Goal: Task Accomplishment & Management: Manage account settings

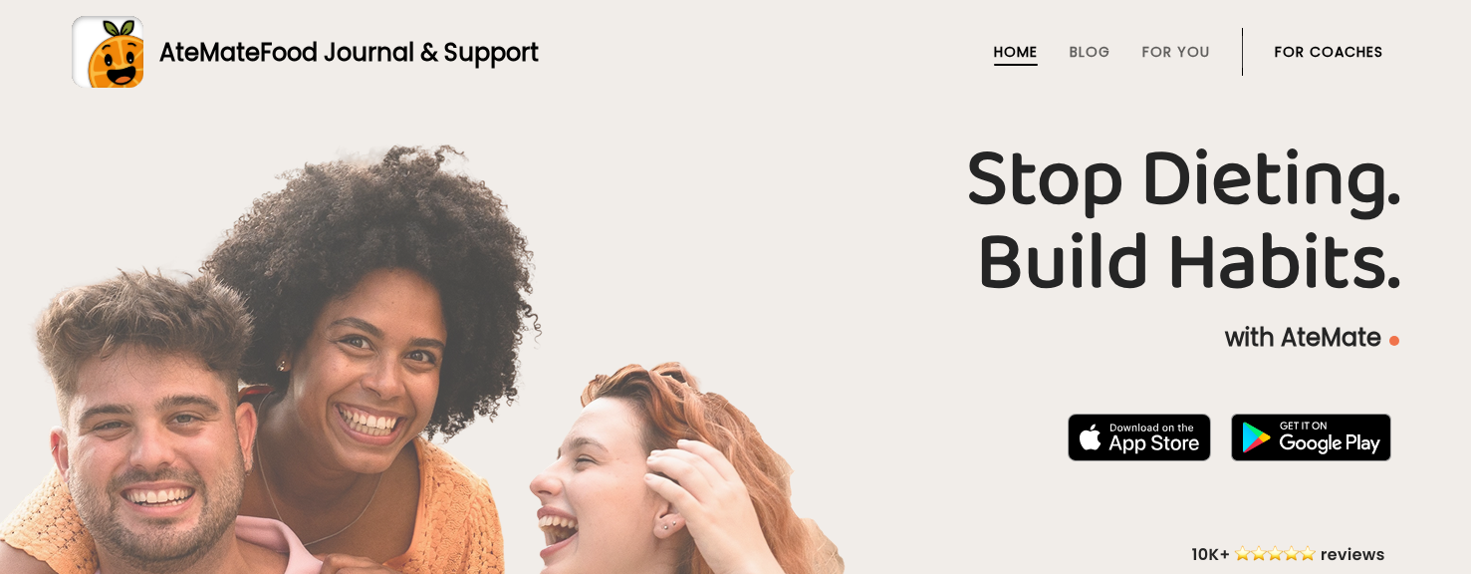
click at [1363, 44] on link "For Coaches" at bounding box center [1329, 52] width 109 height 16
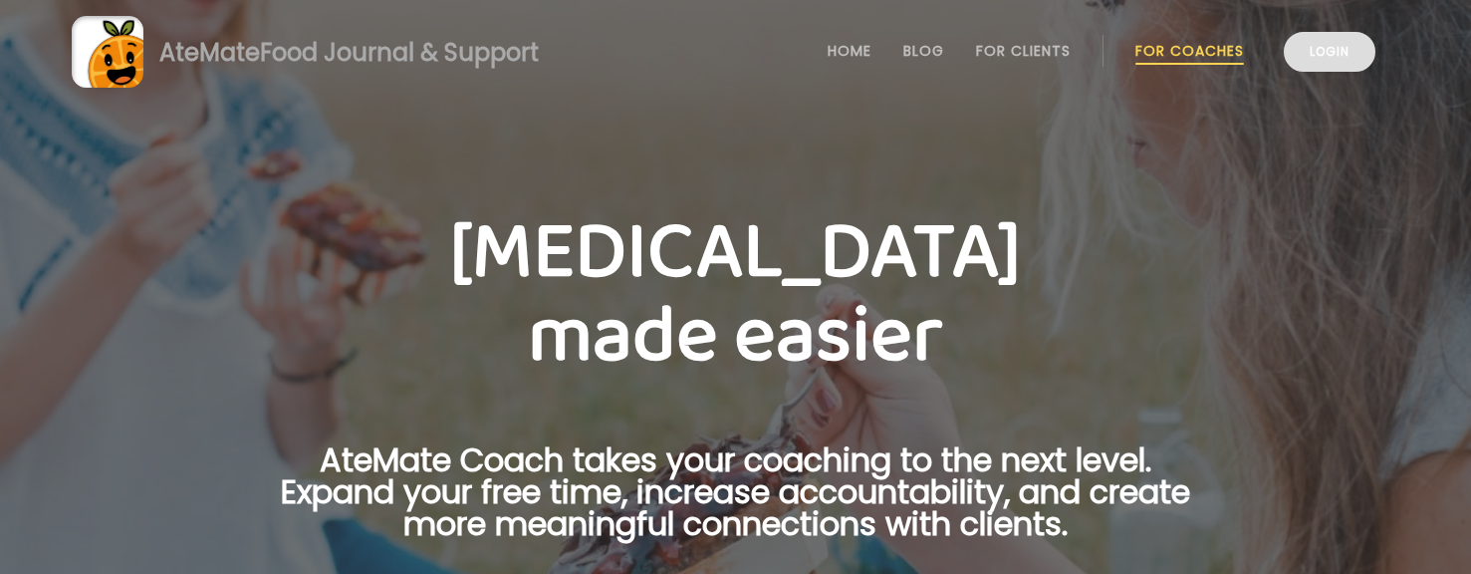
click at [1349, 54] on link "Login" at bounding box center [1330, 52] width 92 height 40
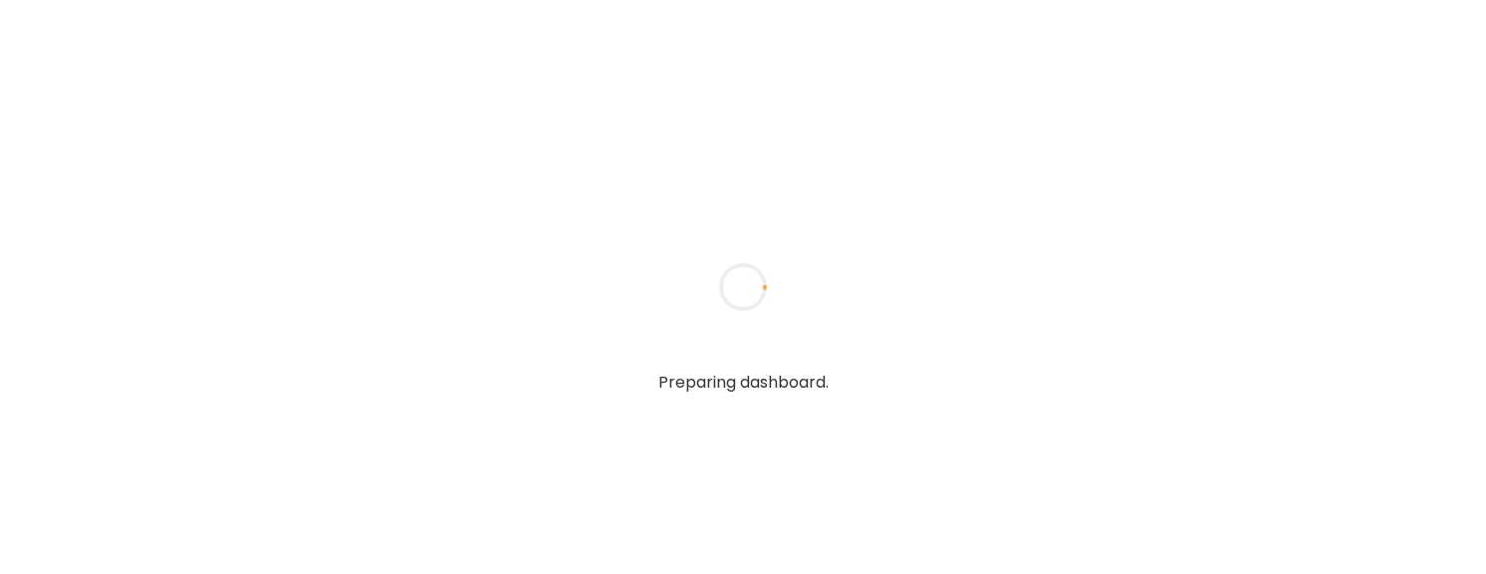
type input "**********"
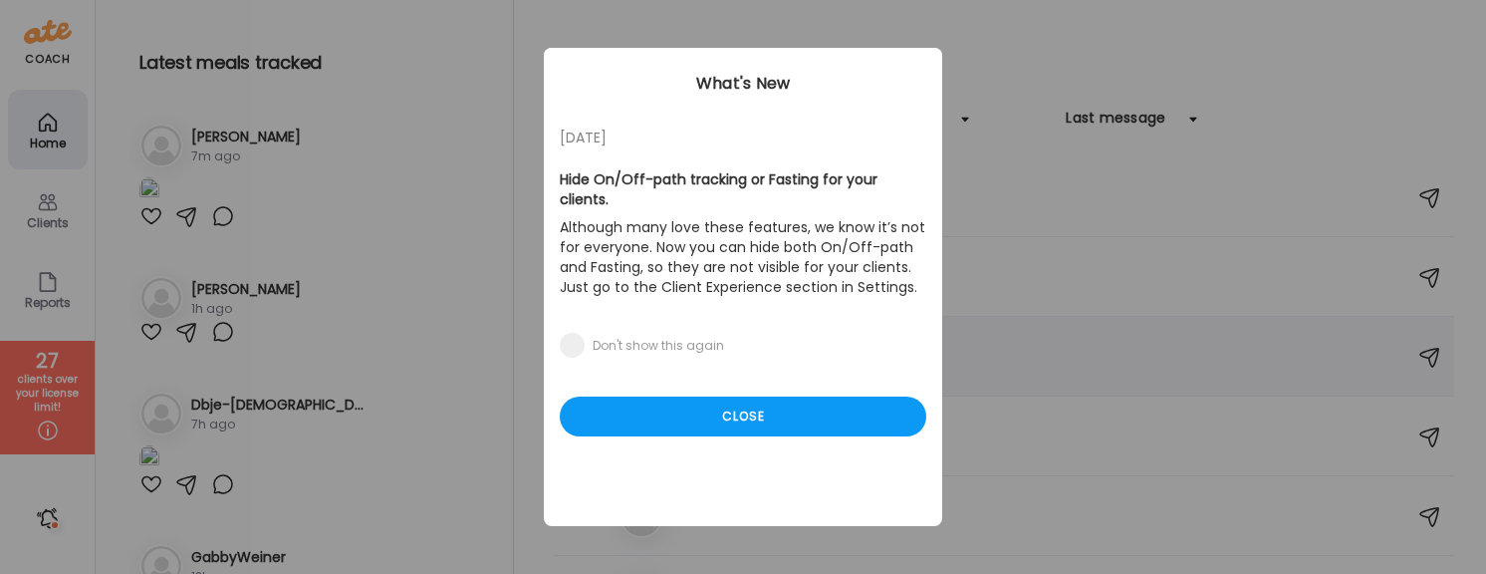
click at [763, 396] on div "Close" at bounding box center [743, 416] width 367 height 40
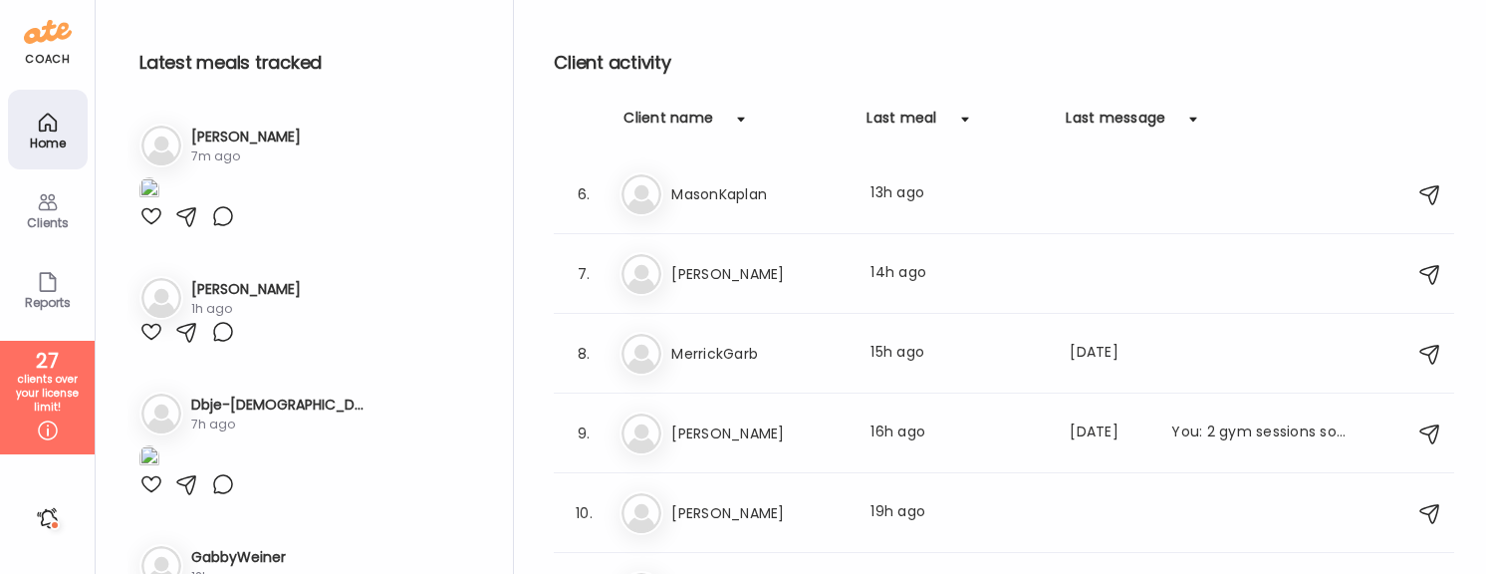
scroll to position [413, 0]
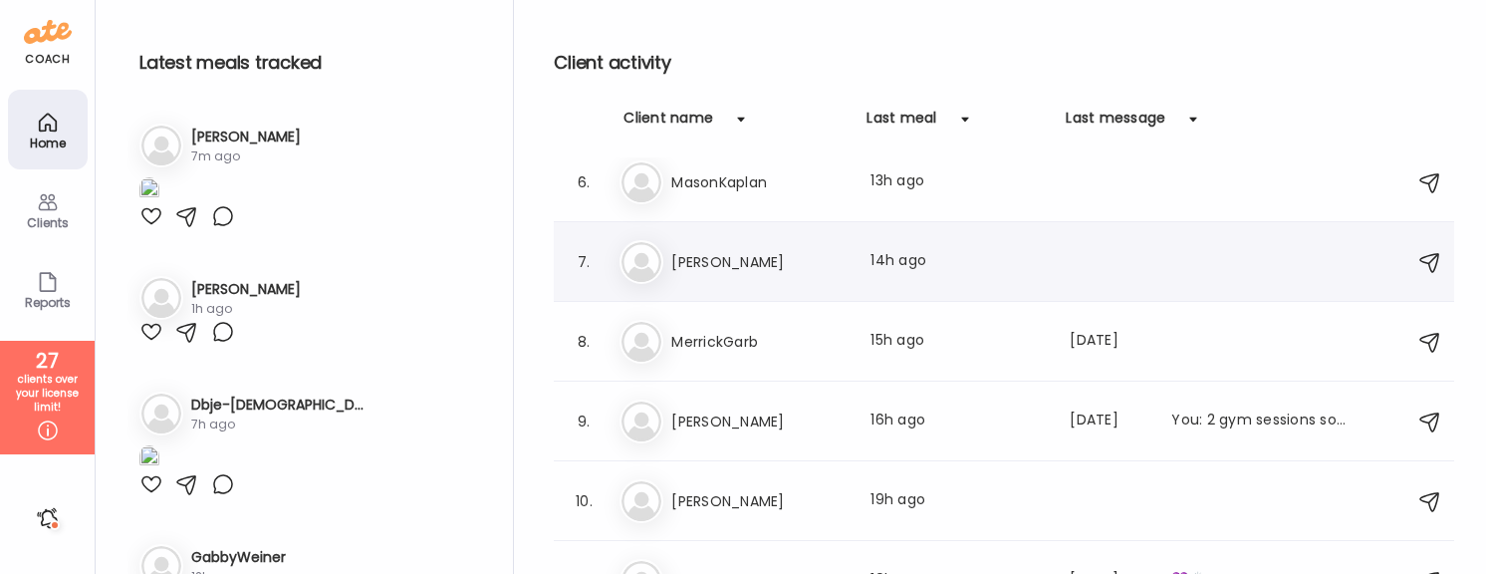
click at [701, 235] on div "7. Da Dan B Last meal: 14h ago" at bounding box center [1004, 262] width 900 height 80
click at [702, 257] on h3 "Dan B" at bounding box center [758, 262] width 175 height 24
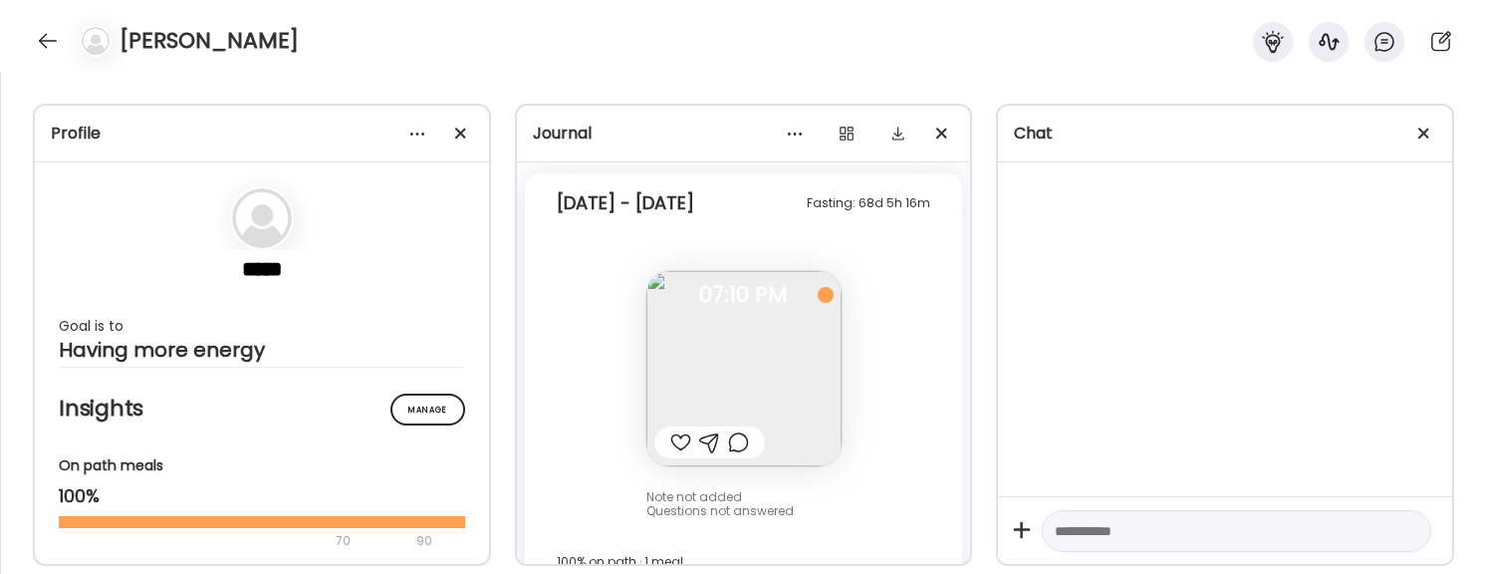
scroll to position [3804, 0]
click at [789, 373] on img at bounding box center [743, 370] width 195 height 195
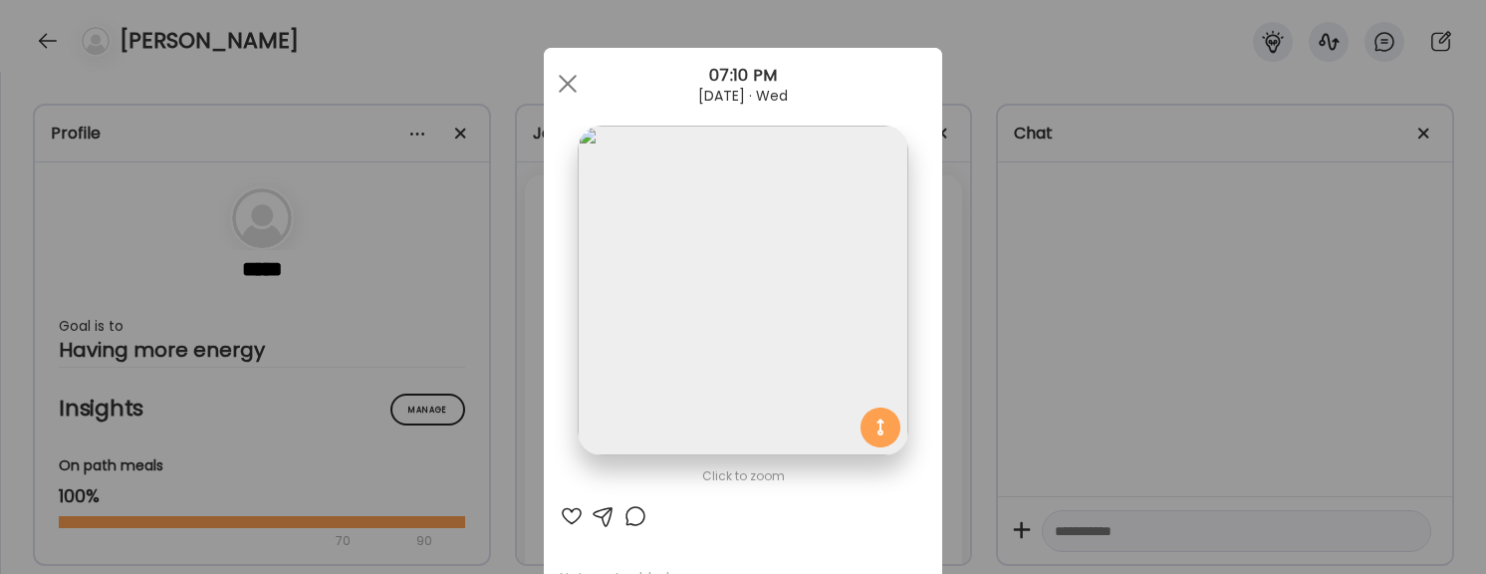
click at [1217, 416] on div "Ate Coach Dashboard Wahoo! It’s official Take a moment to set up your Coach Pro…" at bounding box center [743, 287] width 1486 height 574
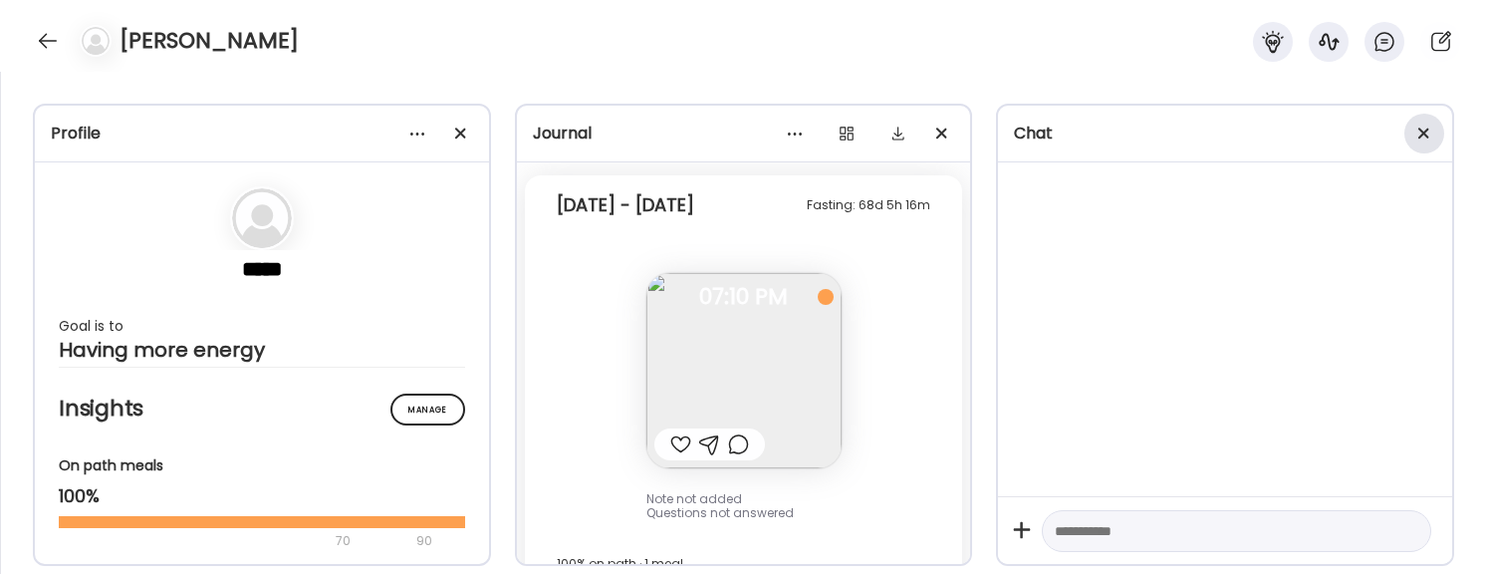
click at [1417, 137] on div at bounding box center [1424, 134] width 40 height 40
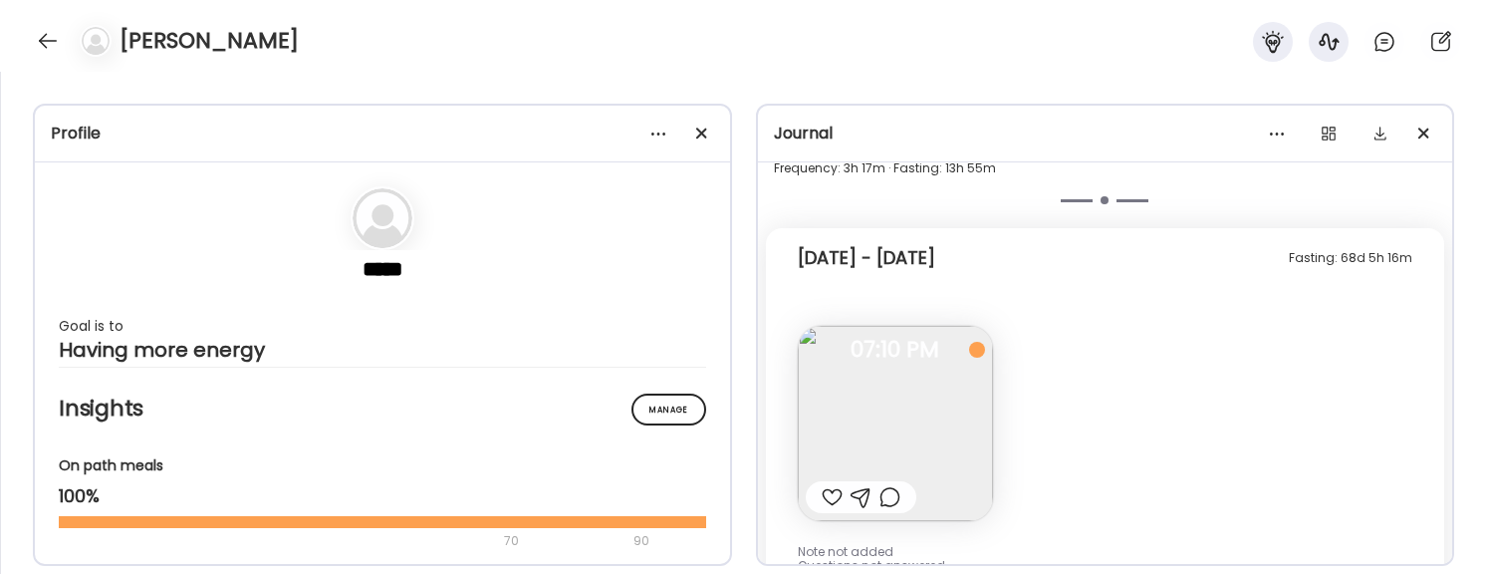
scroll to position [2666, 0]
click at [697, 132] on div at bounding box center [702, 134] width 40 height 40
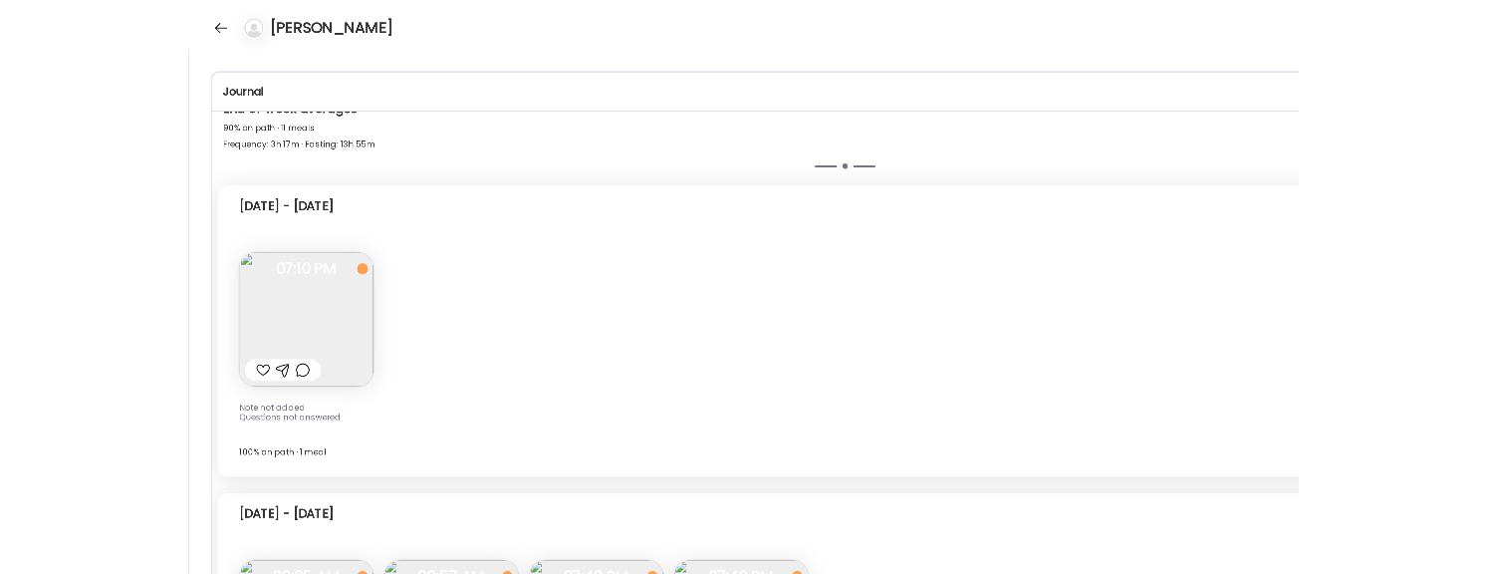
scroll to position [1540, 0]
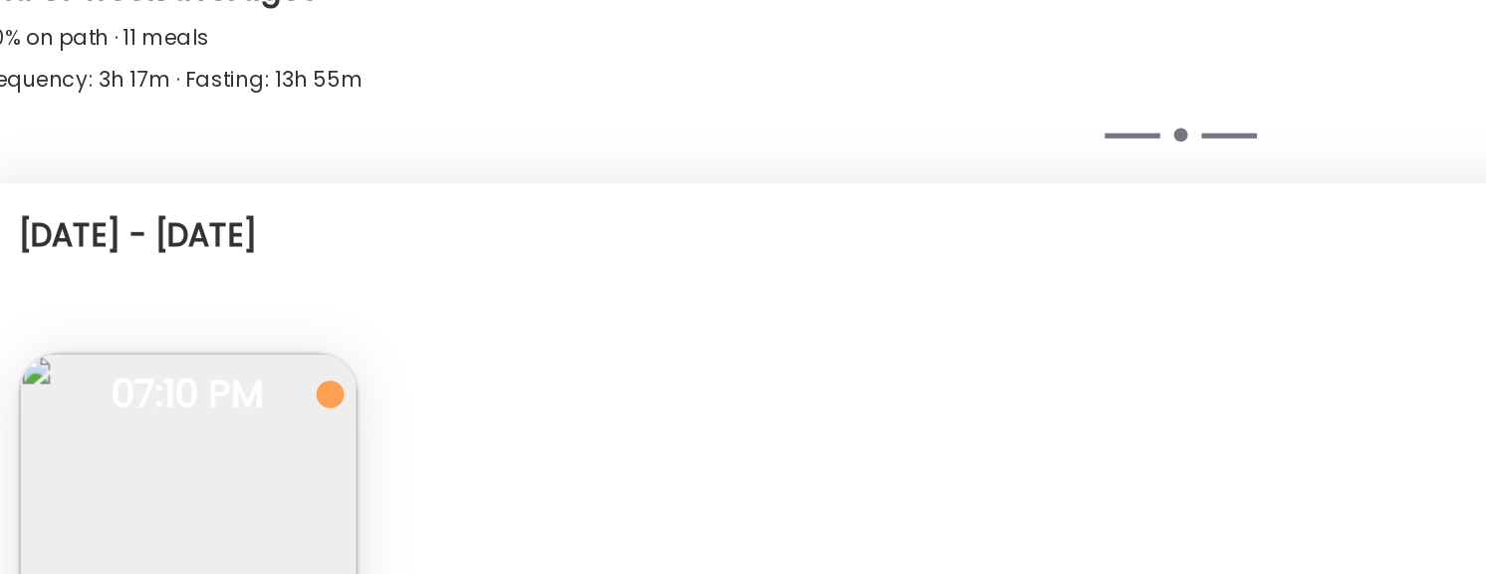
click at [463, 398] on div "Fasting: 68d 5h 16m Wednesday - Sep 17 Note not added Questions not answered 07…" at bounding box center [743, 484] width 1401 height 424
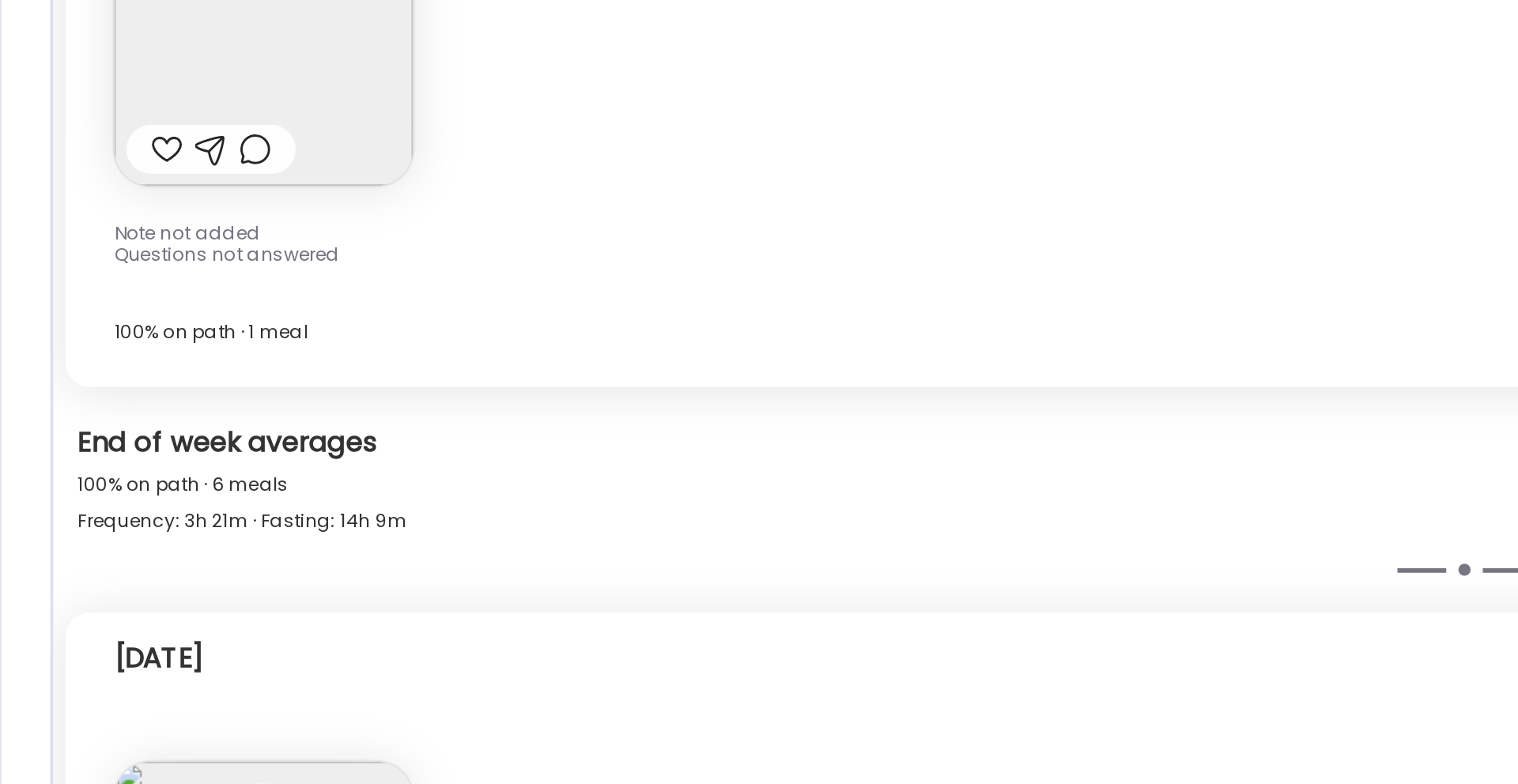
scroll to position [2169, 0]
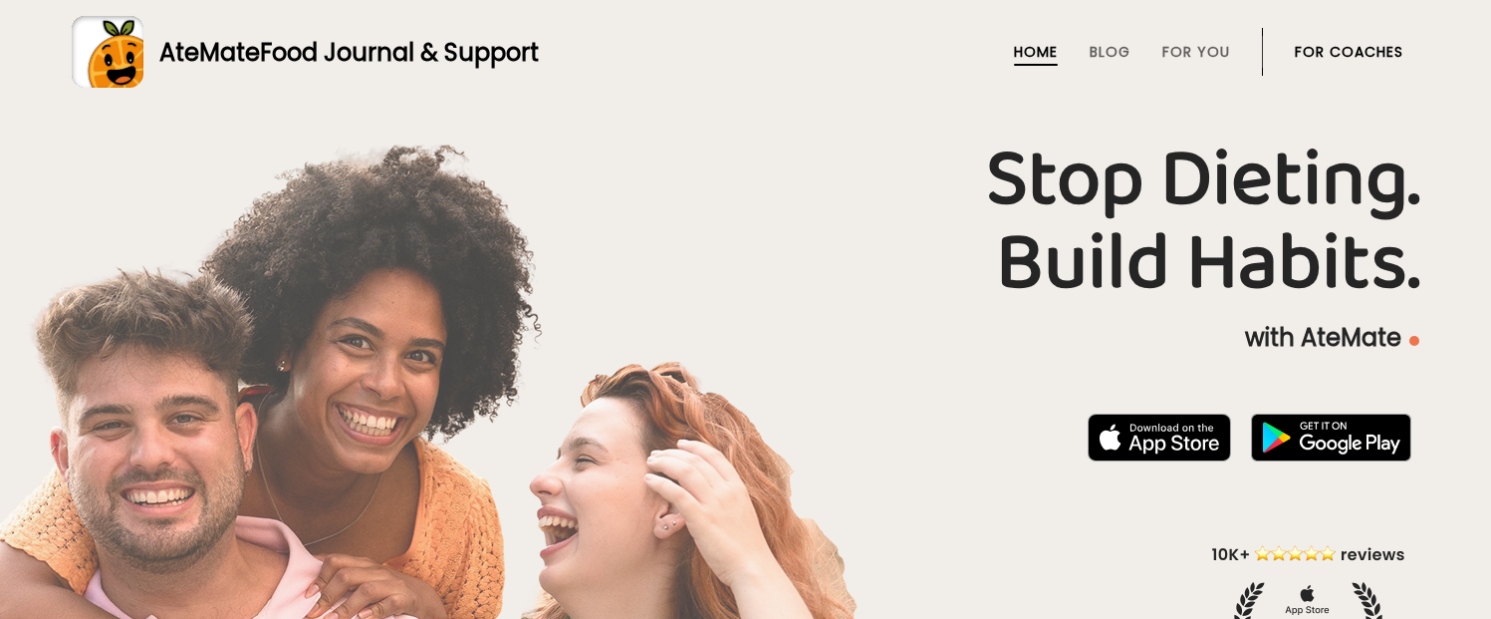
click at [1379, 60] on link "For Coaches" at bounding box center [1349, 52] width 109 height 16
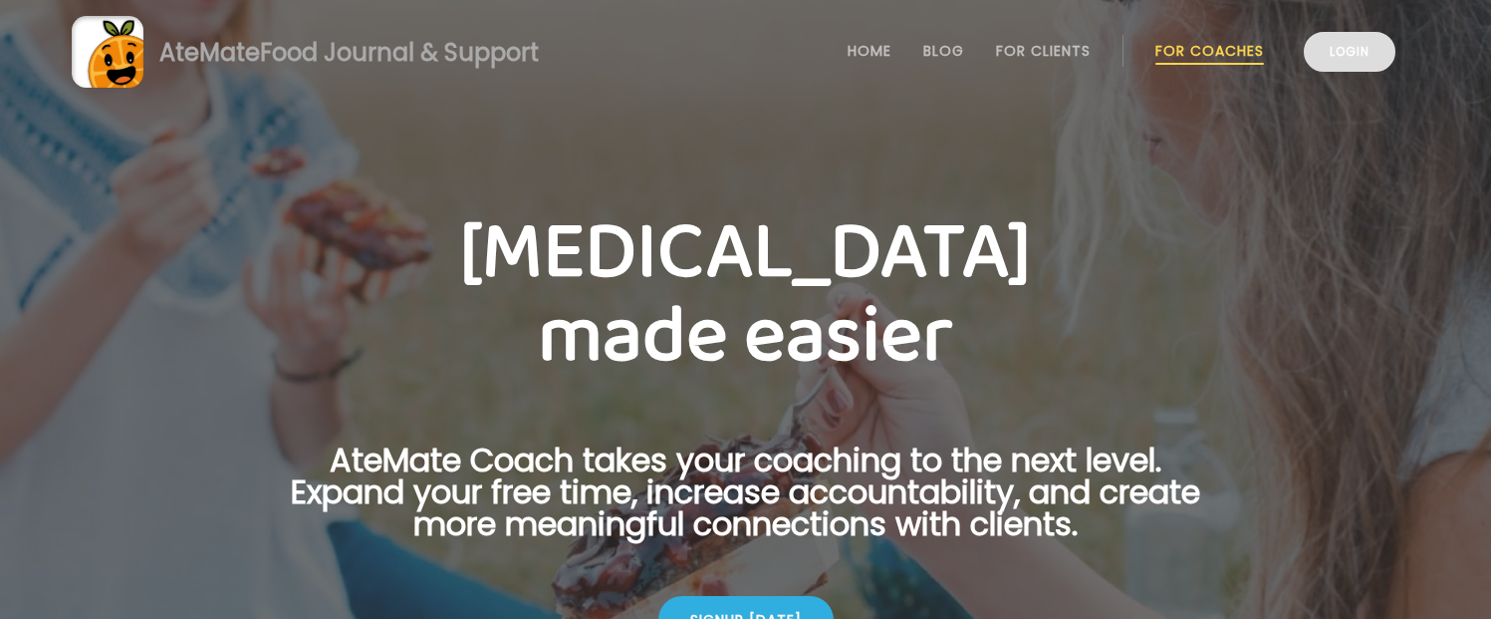
click at [1353, 32] on link "Login" at bounding box center [1350, 52] width 92 height 40
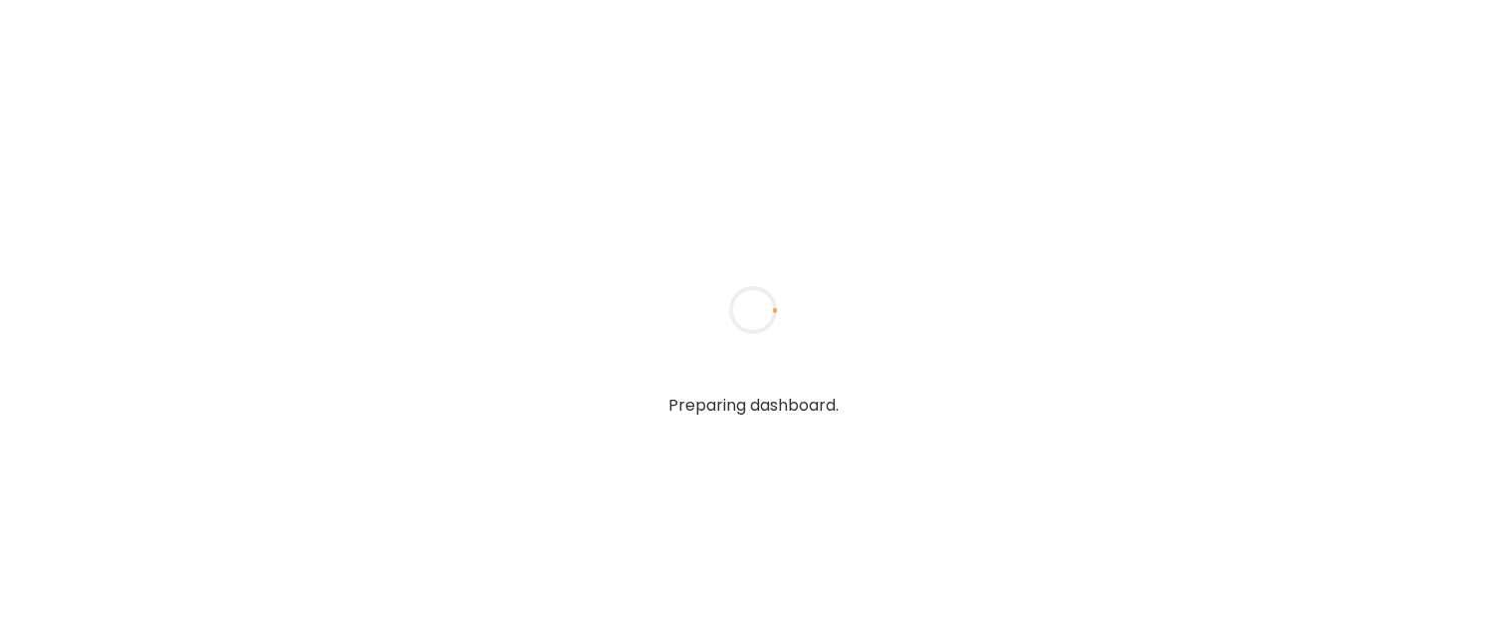
type input "**********"
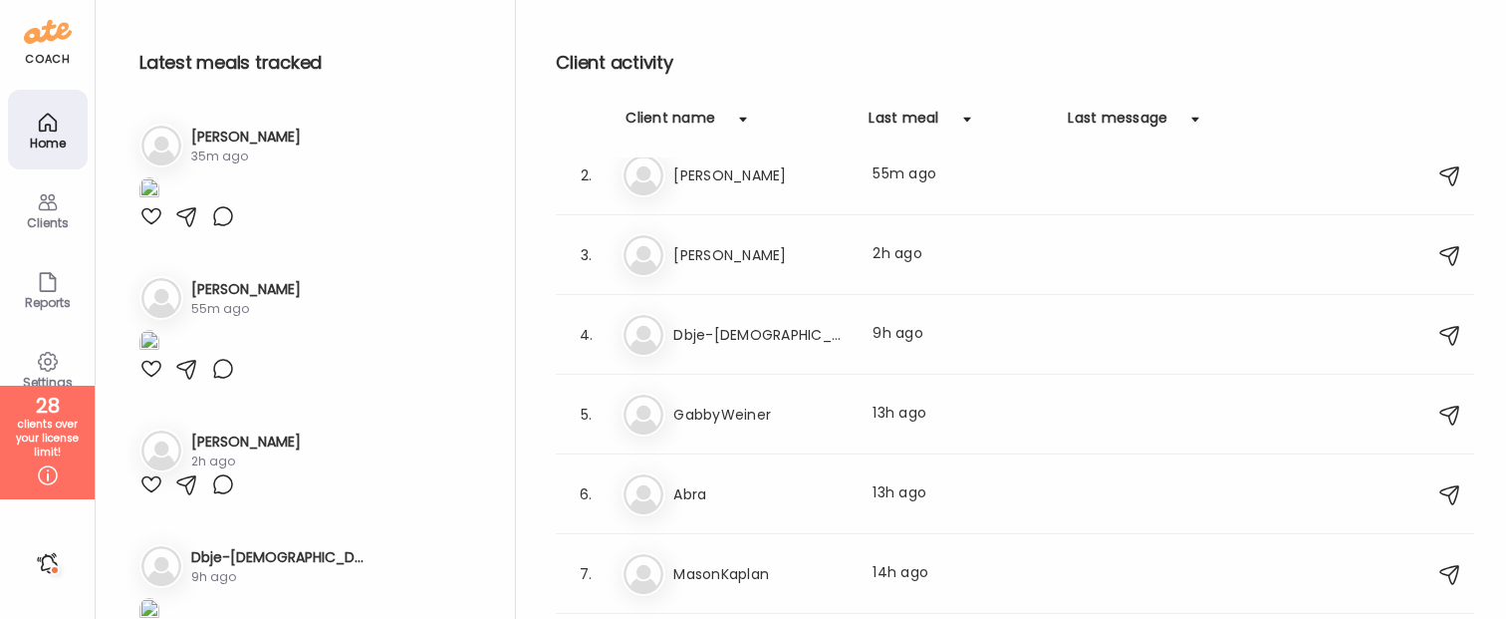
scroll to position [107, 0]
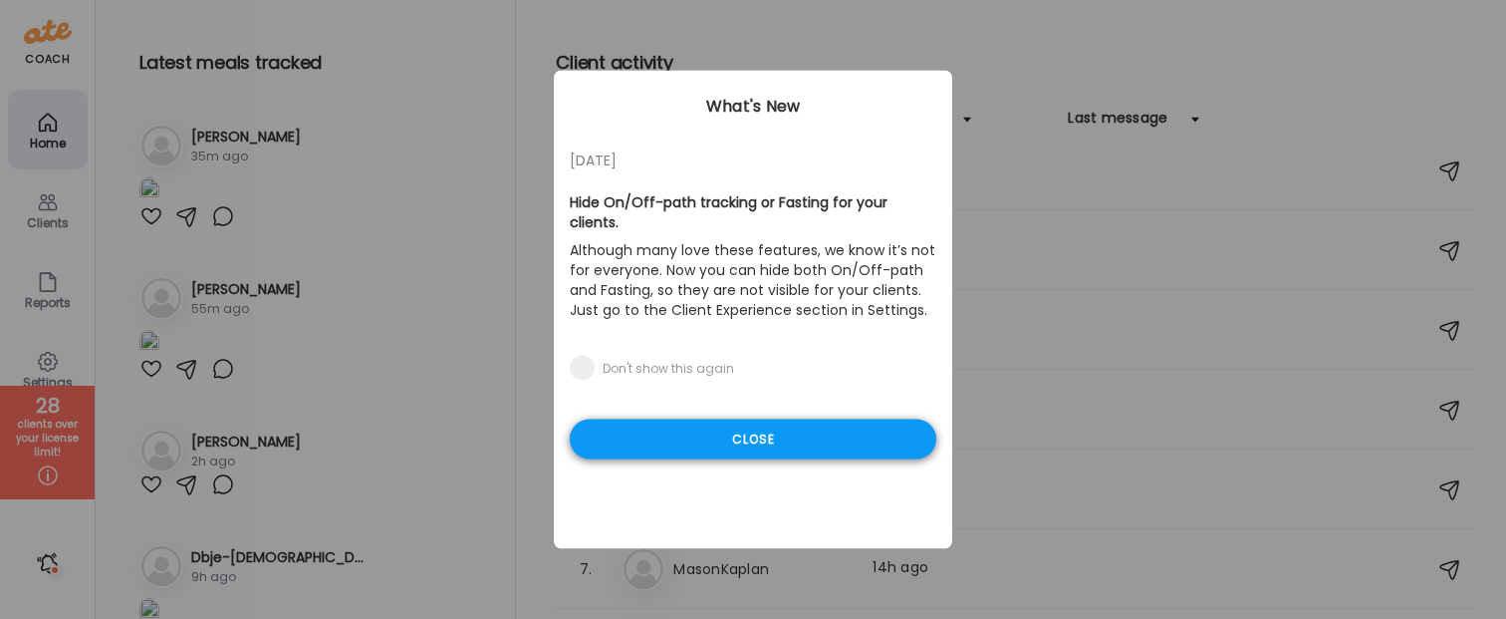
click at [770, 419] on div "Close" at bounding box center [753, 439] width 367 height 40
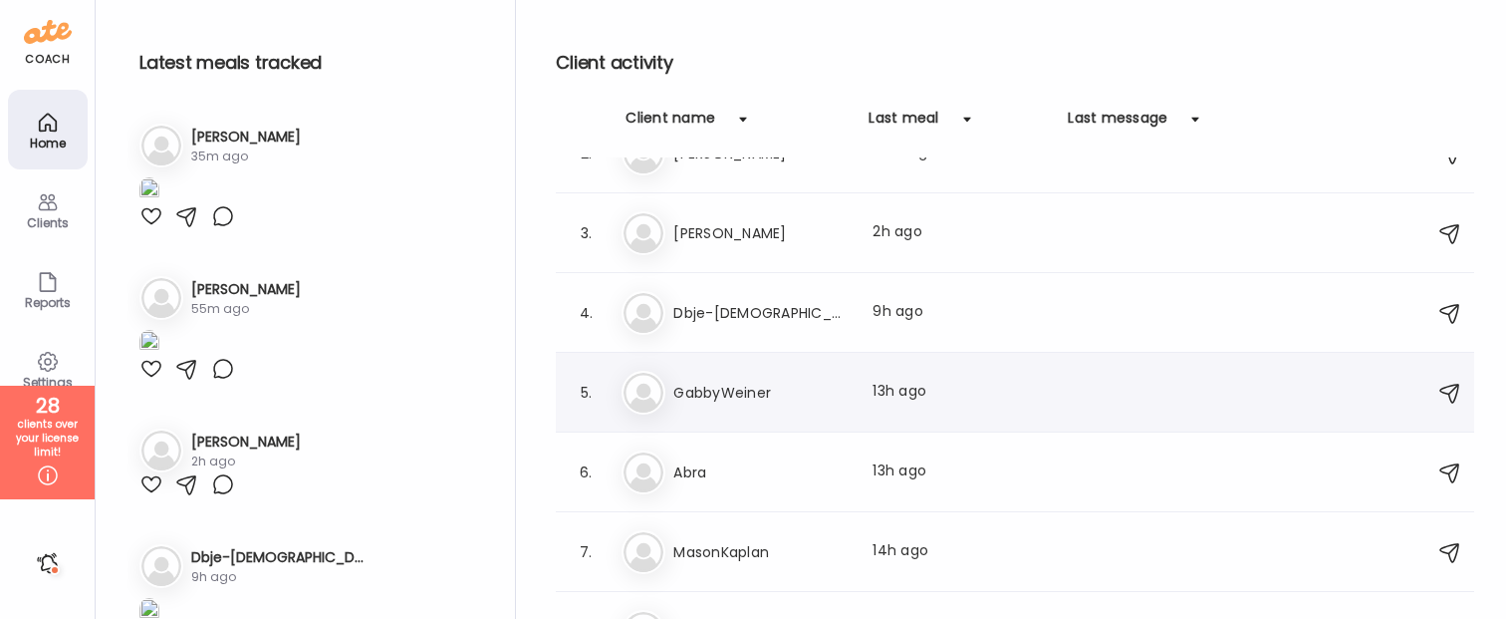
scroll to position [136, 0]
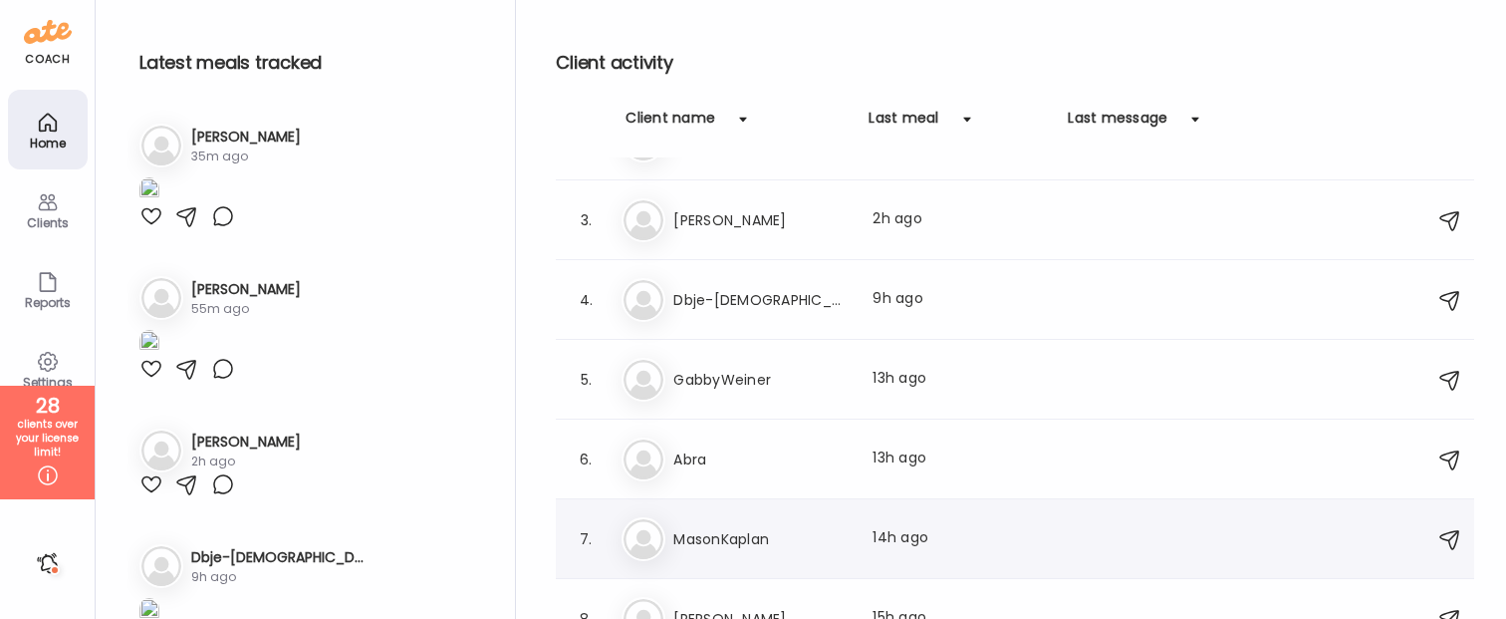
click at [765, 550] on div "Ma MasonKaplan Last meal: 14h ago" at bounding box center [1018, 539] width 793 height 44
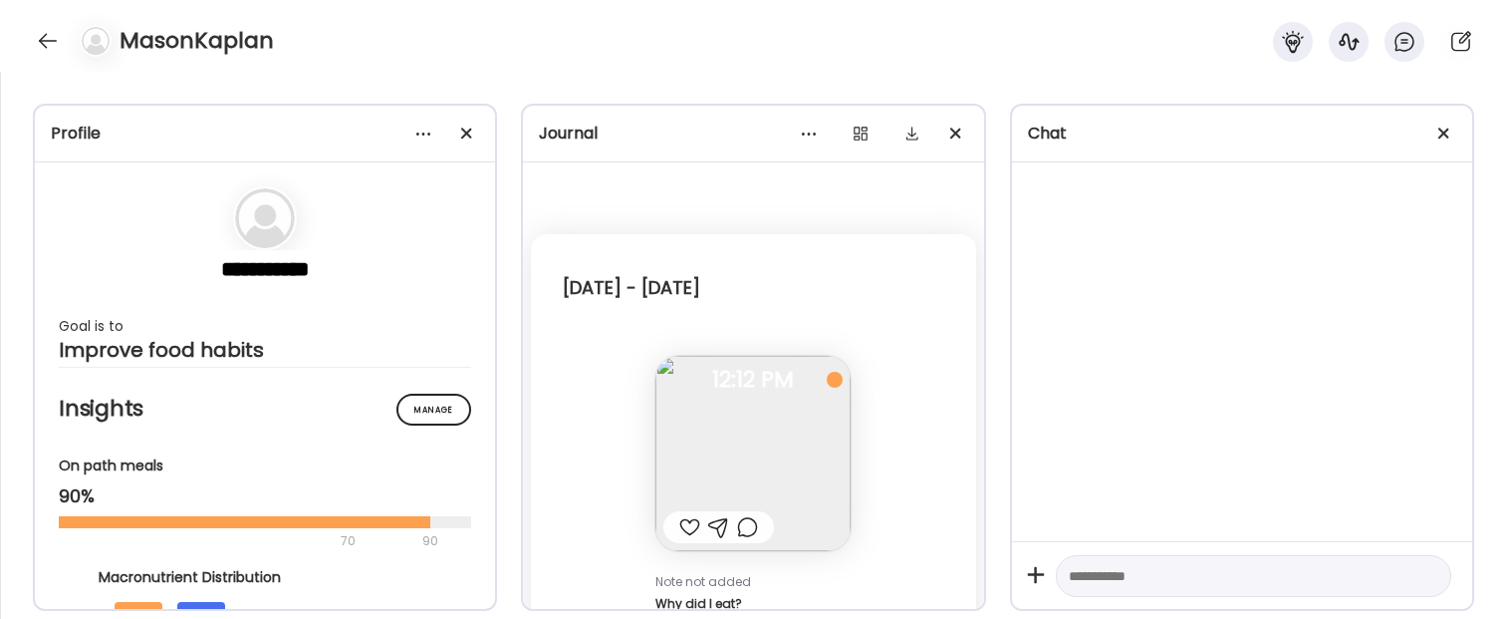
scroll to position [41, 0]
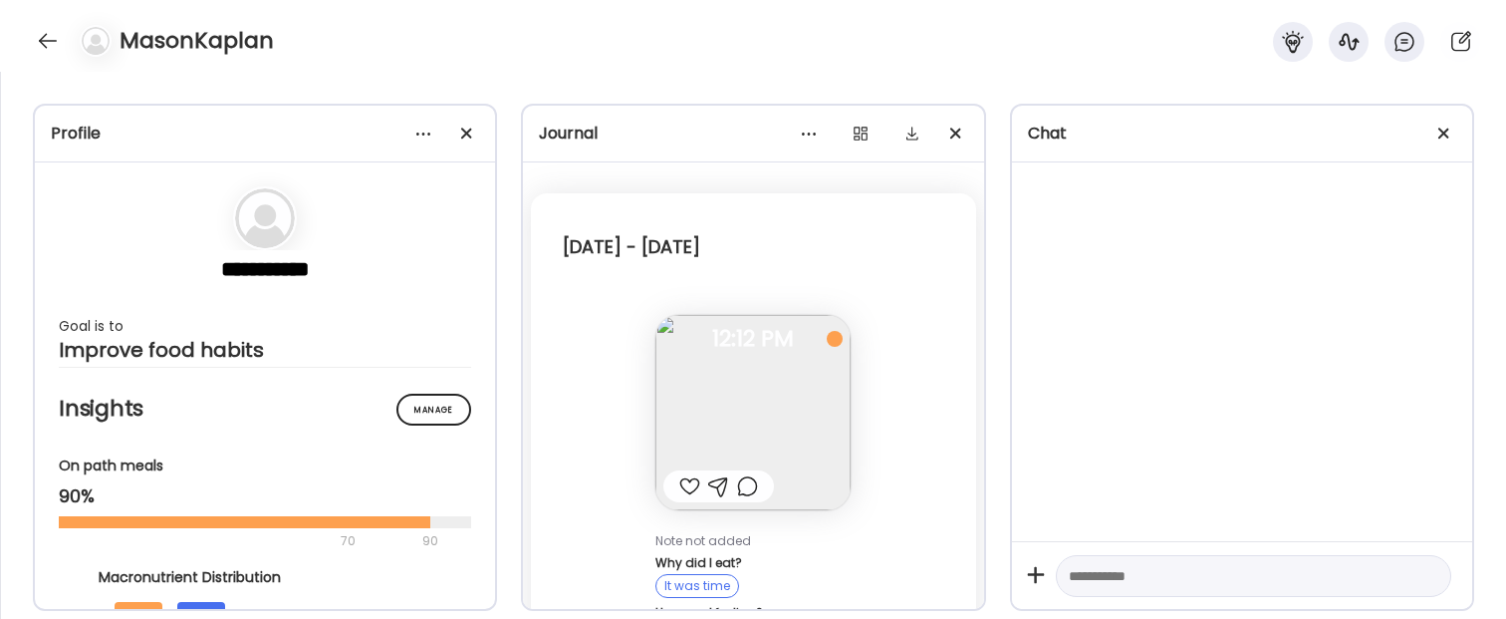
click at [800, 422] on img at bounding box center [752, 412] width 195 height 195
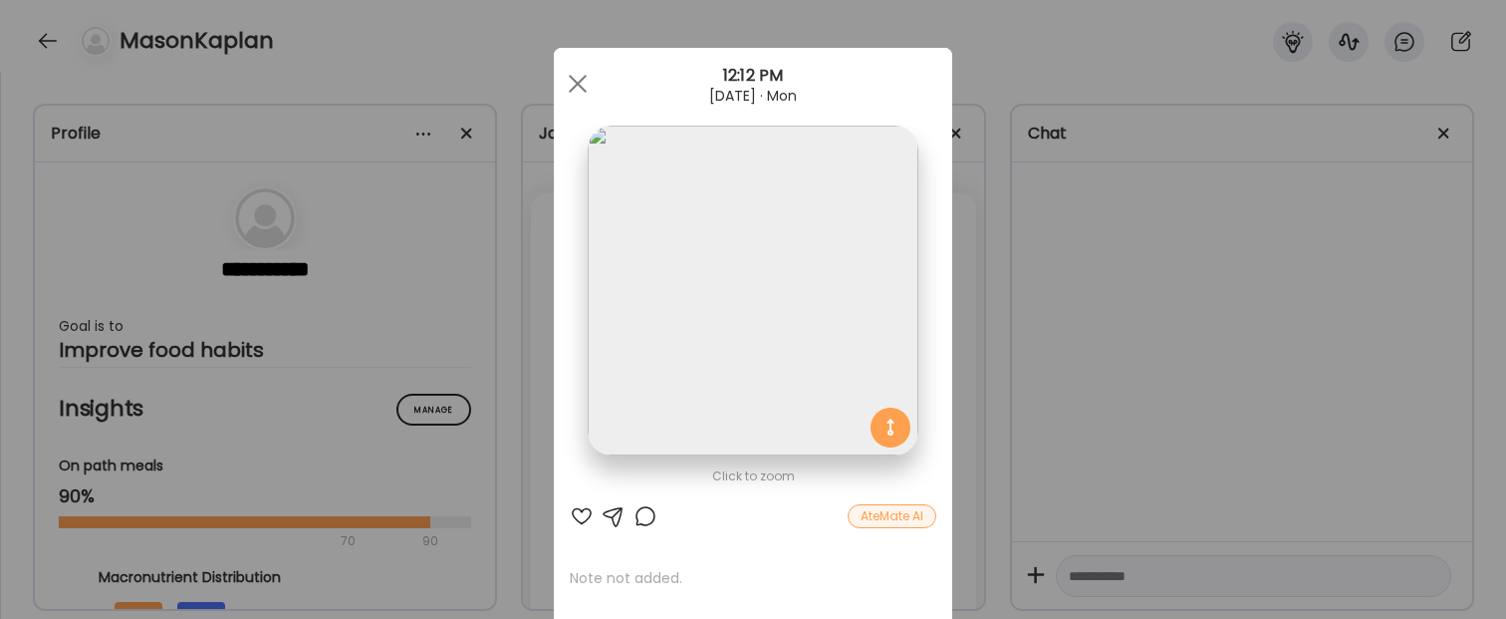
click at [1087, 458] on div "Ate Coach Dashboard Wahoo! It’s official Take a moment to set up your Coach Pro…" at bounding box center [753, 309] width 1506 height 619
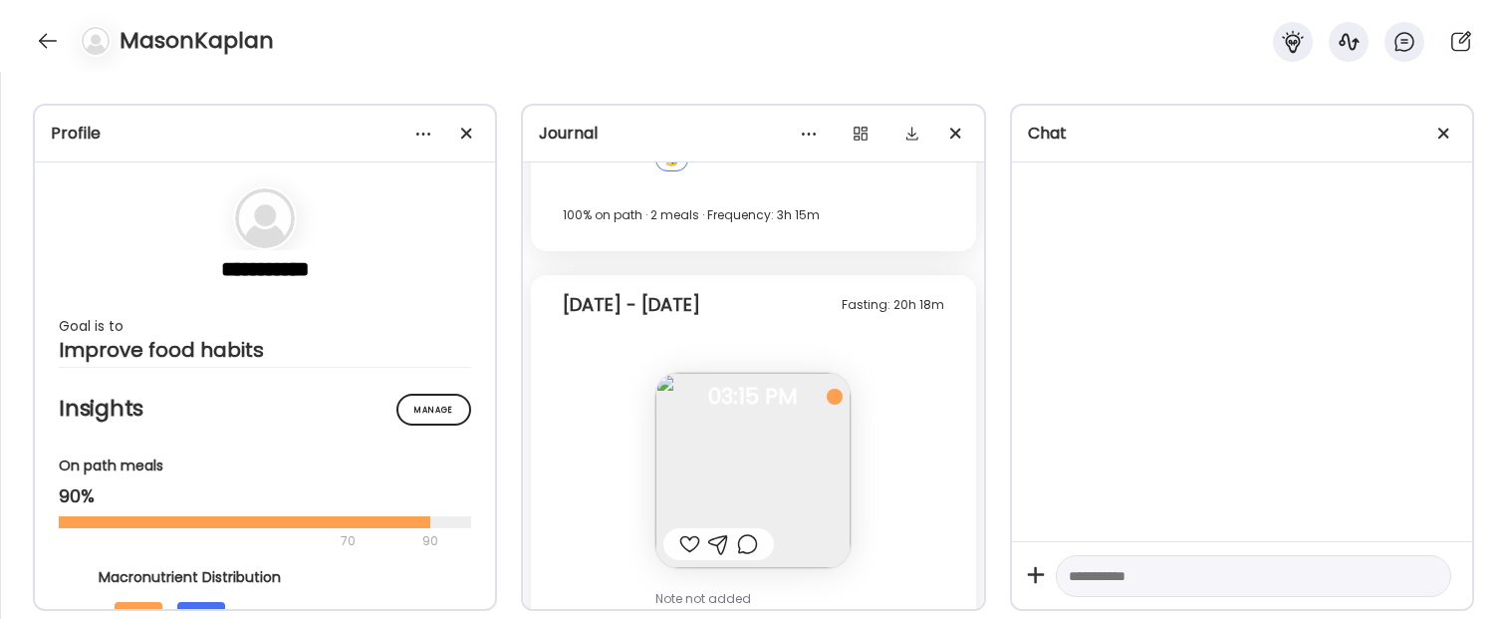
scroll to position [1854, 0]
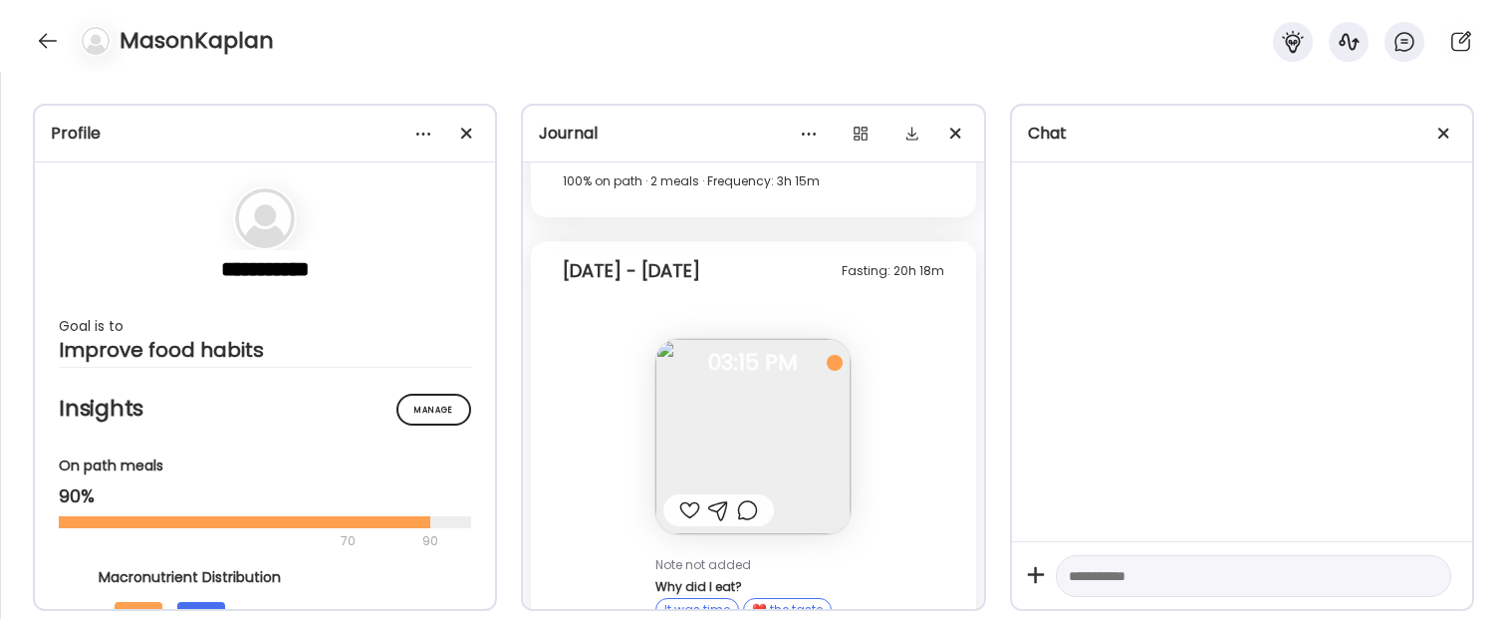
click at [739, 389] on img at bounding box center [752, 436] width 195 height 195
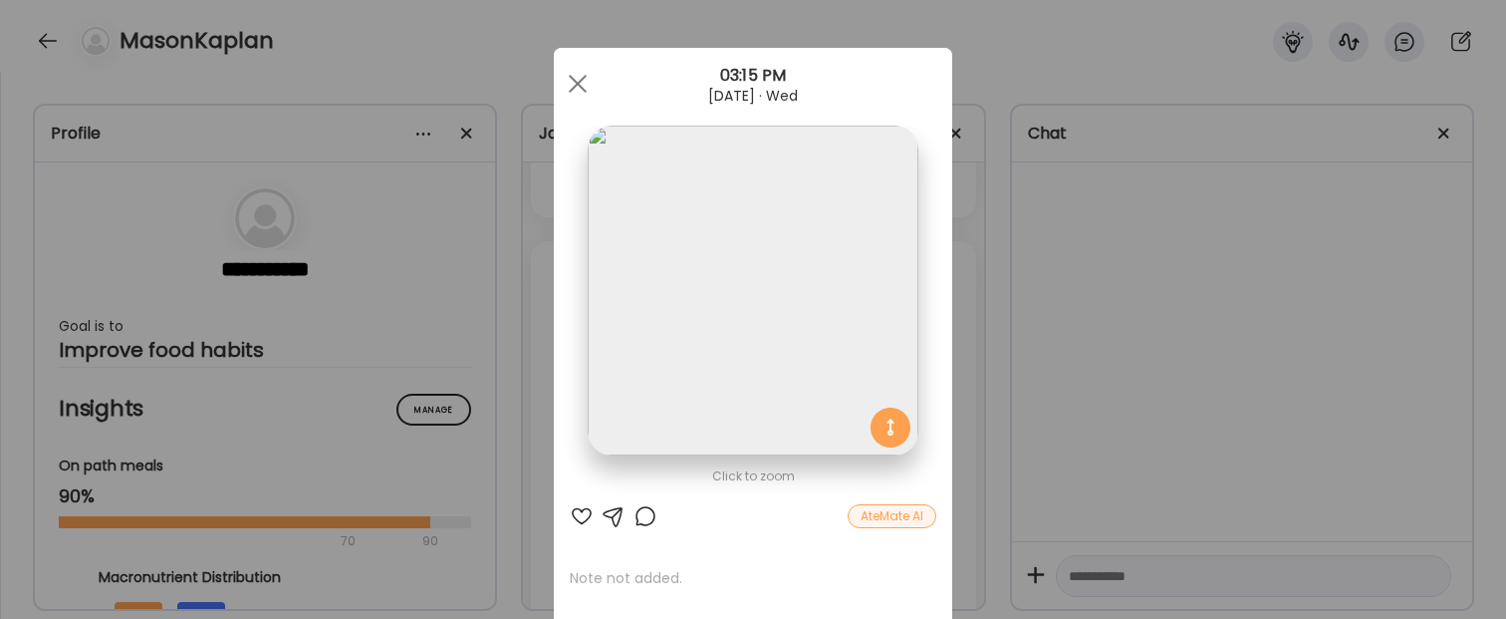
click at [1137, 313] on div "Ate Coach Dashboard Wahoo! It’s official Take a moment to set up your Coach Pro…" at bounding box center [753, 309] width 1506 height 619
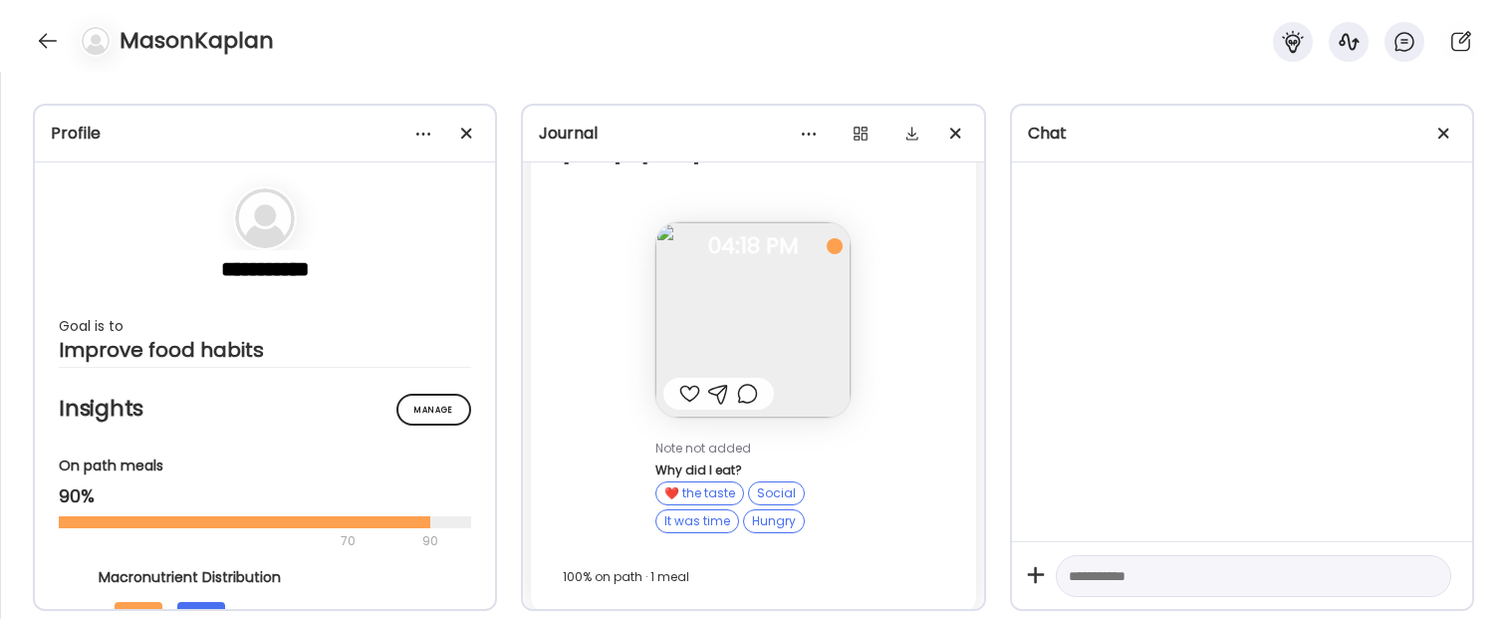
scroll to position [2842, 0]
click at [775, 282] on img at bounding box center [752, 316] width 195 height 195
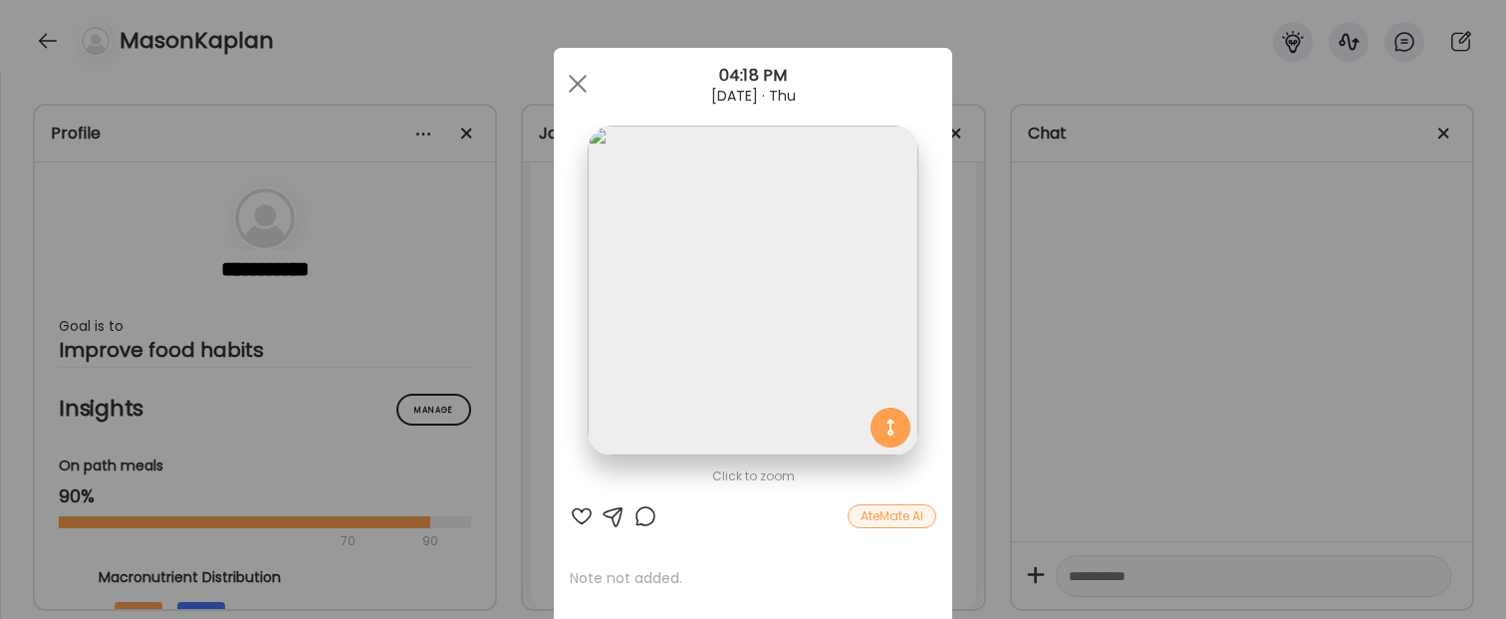
click at [1115, 293] on div "Ate Coach Dashboard Wahoo! It’s official Take a moment to set up your Coach Pro…" at bounding box center [753, 309] width 1506 height 619
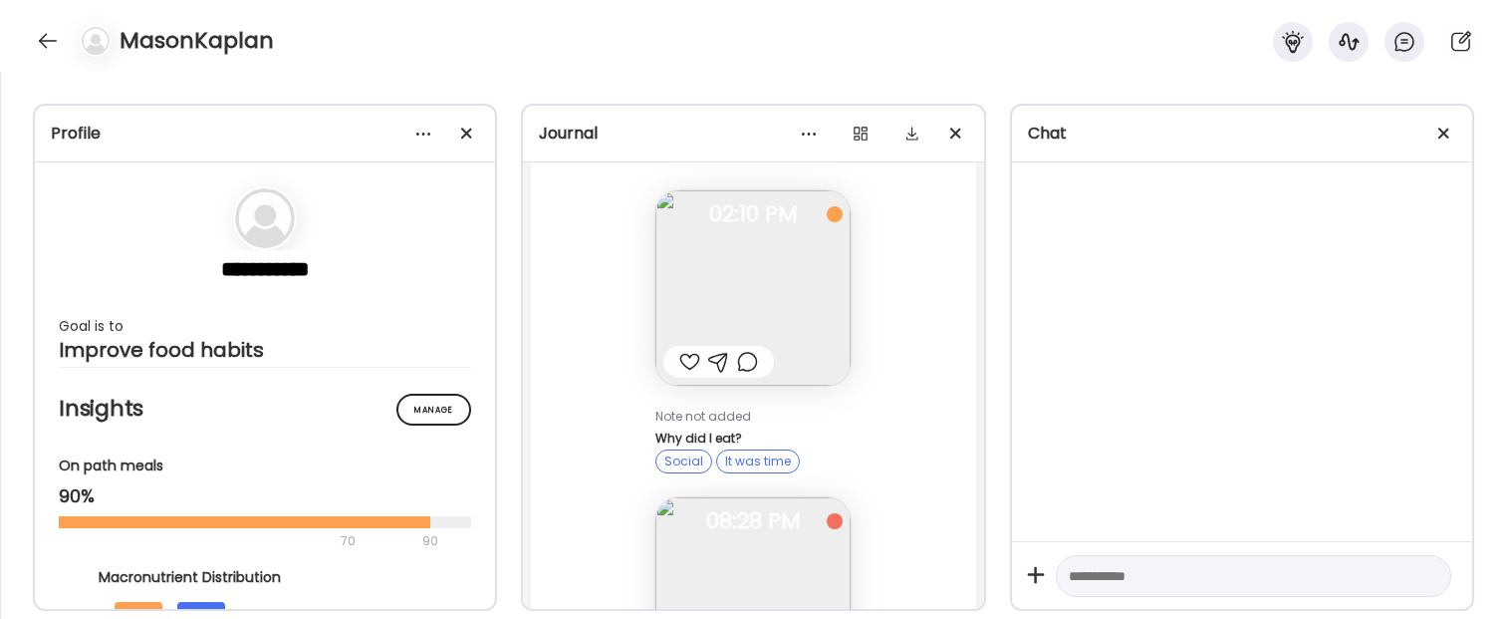
scroll to position [4063, 0]
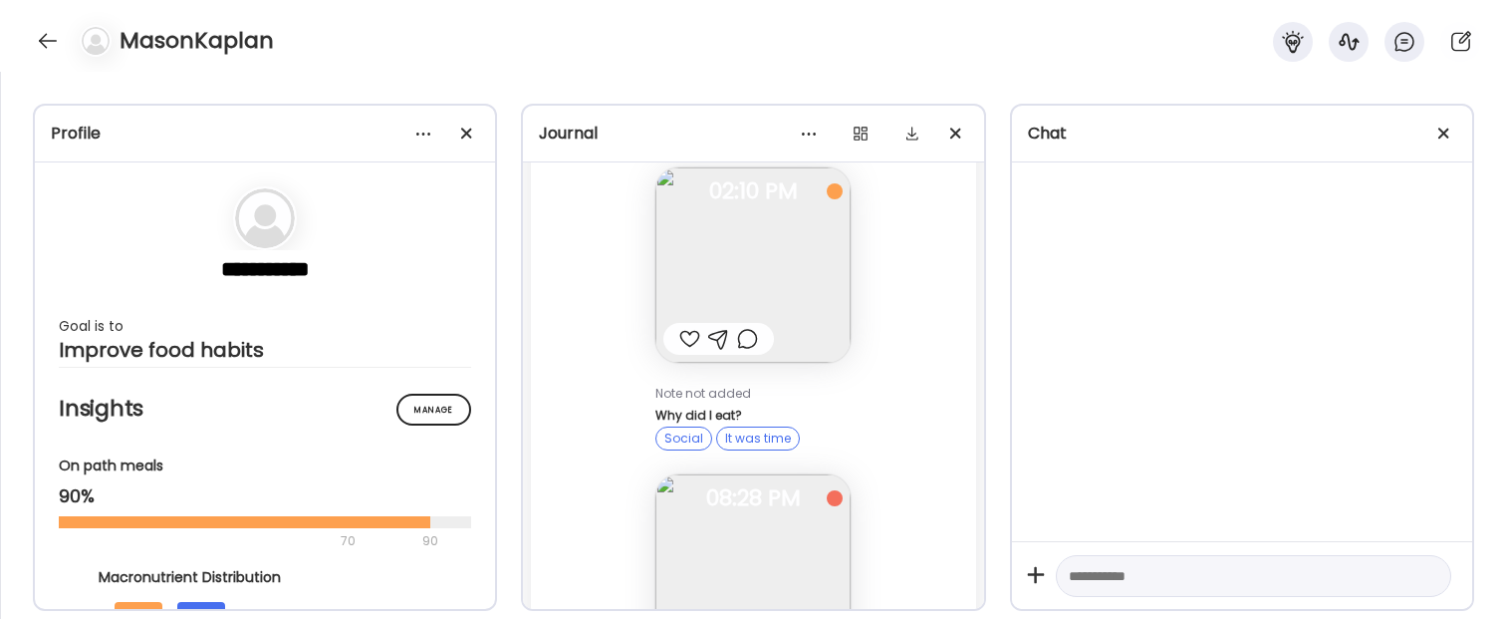
click at [759, 258] on img at bounding box center [752, 264] width 195 height 195
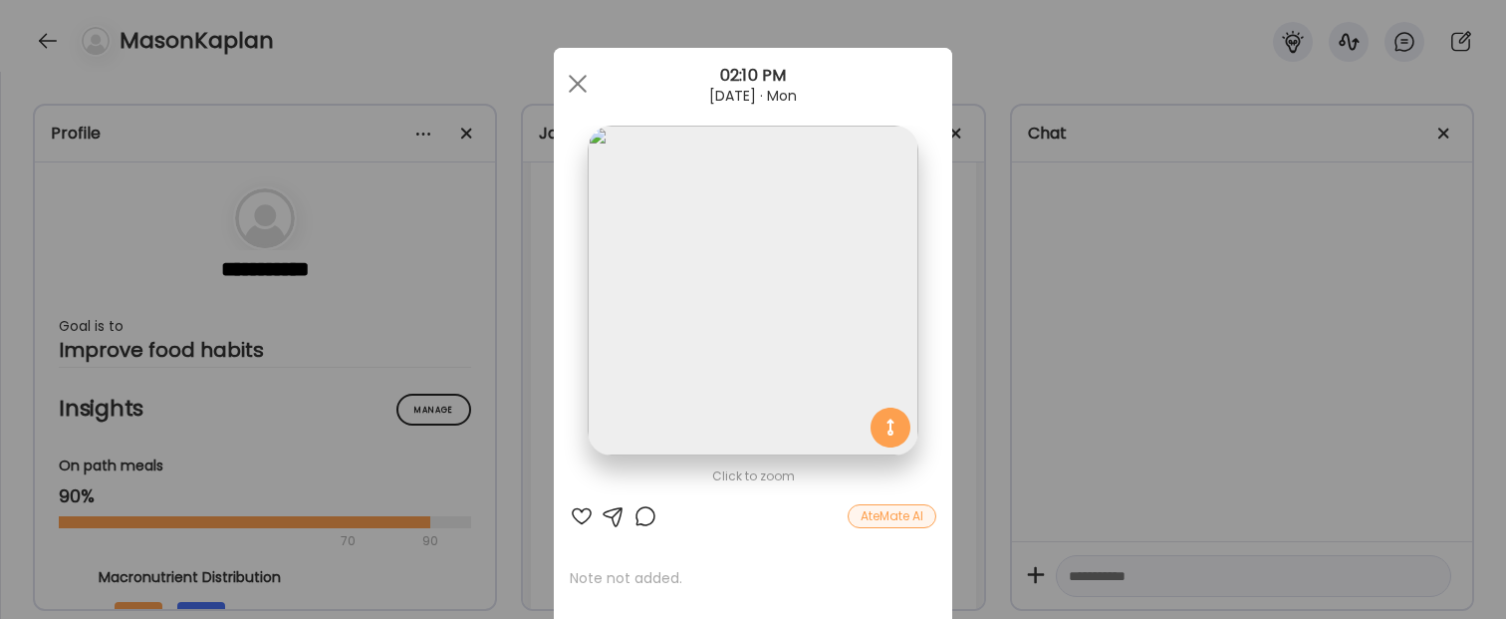
click at [1132, 314] on div "Ate Coach Dashboard Wahoo! It’s official Take a moment to set up your Coach Pro…" at bounding box center [753, 309] width 1506 height 619
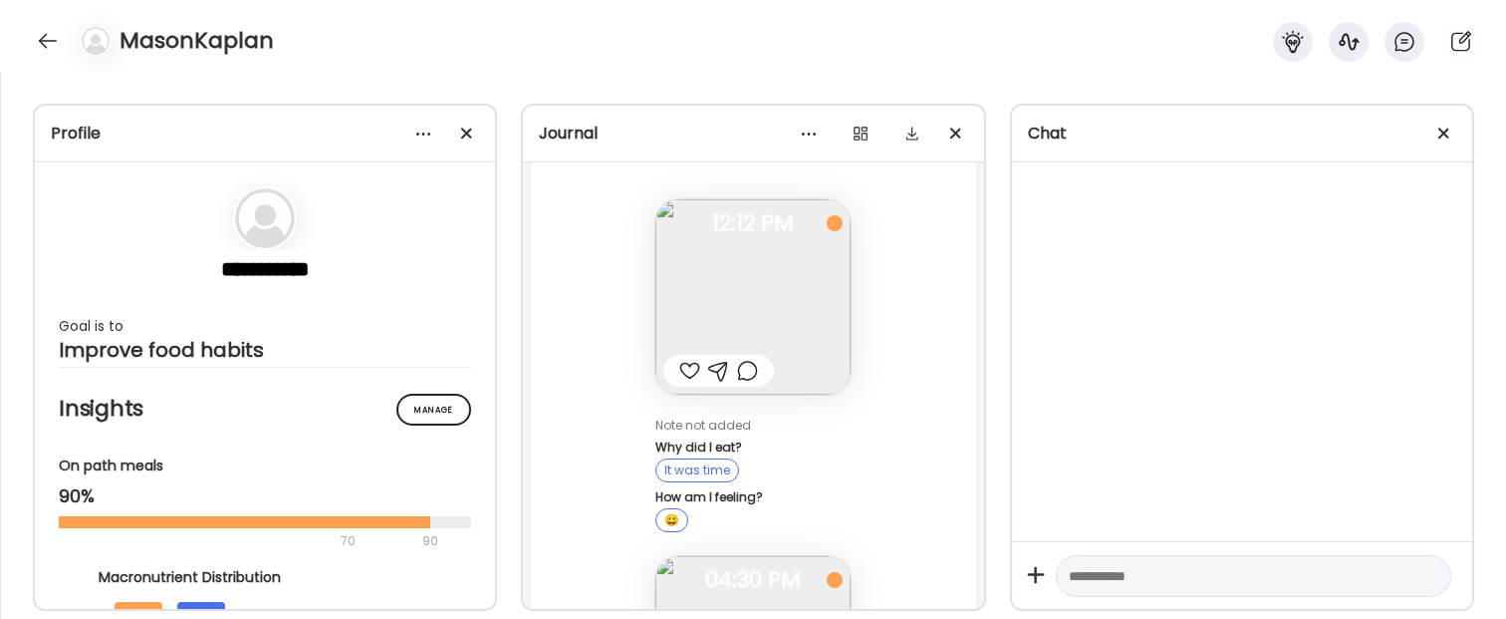
scroll to position [0, 0]
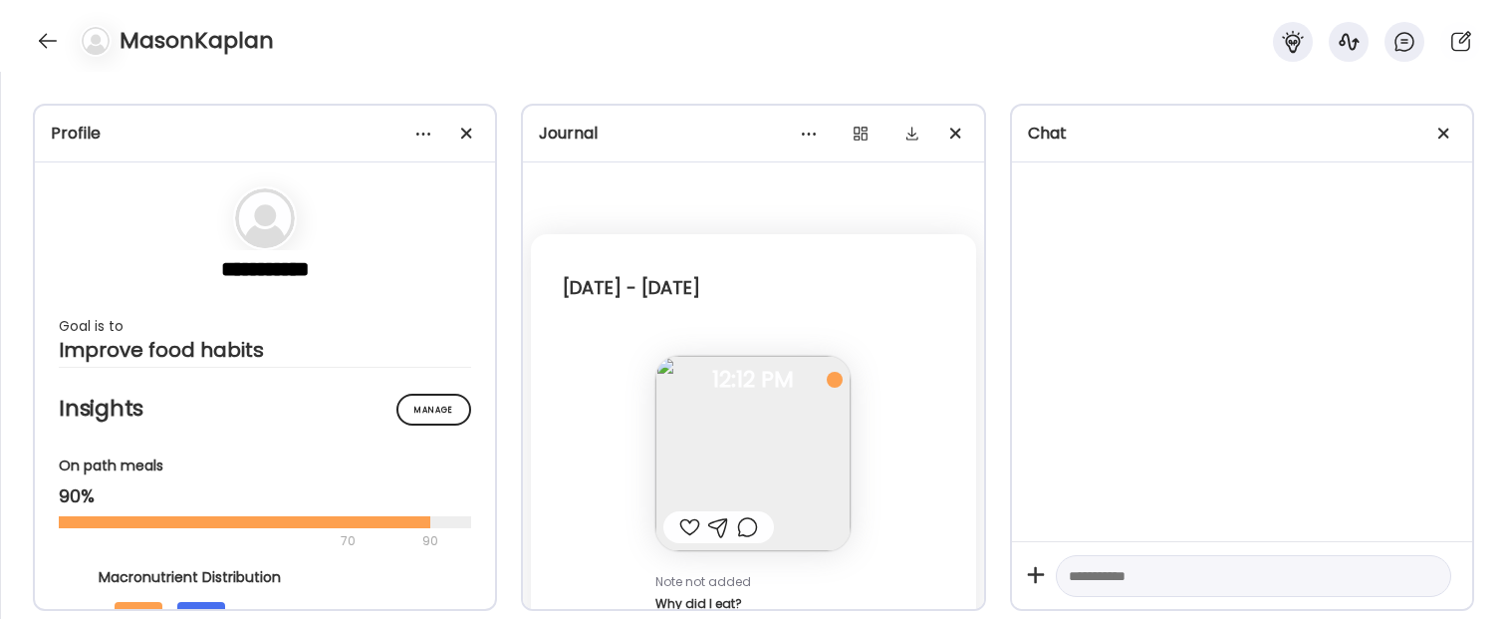
click at [723, 427] on img at bounding box center [752, 453] width 195 height 195
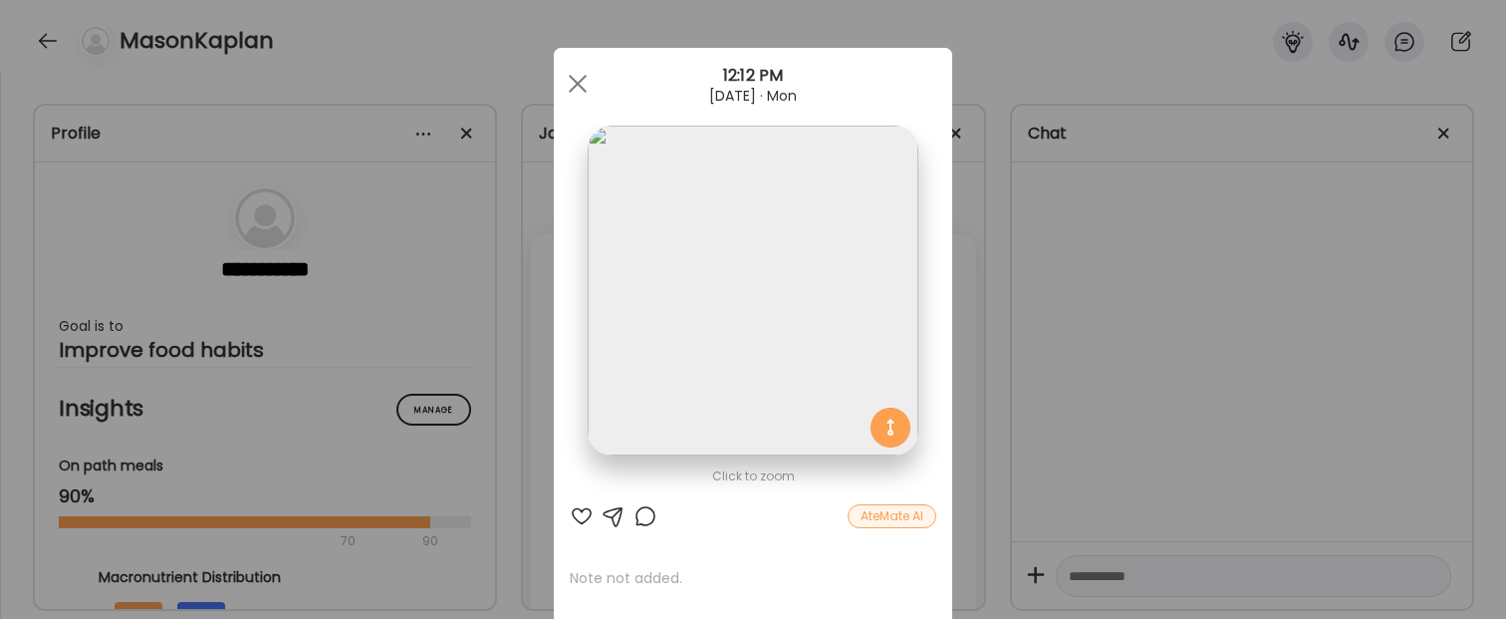
click at [1204, 301] on div "Ate Coach Dashboard Wahoo! It’s official Take a moment to set up your Coach Pro…" at bounding box center [753, 309] width 1506 height 619
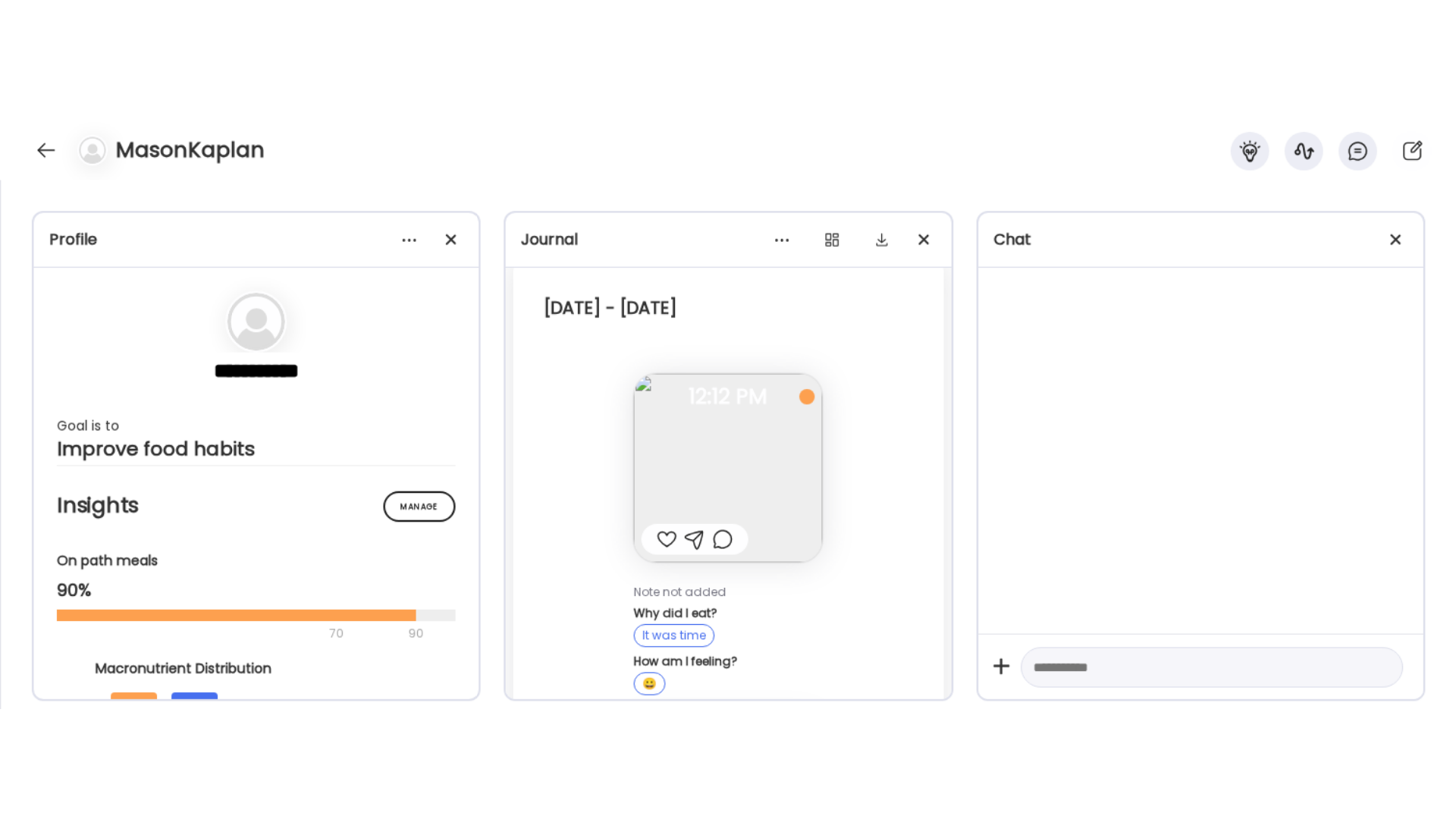
scroll to position [73, 0]
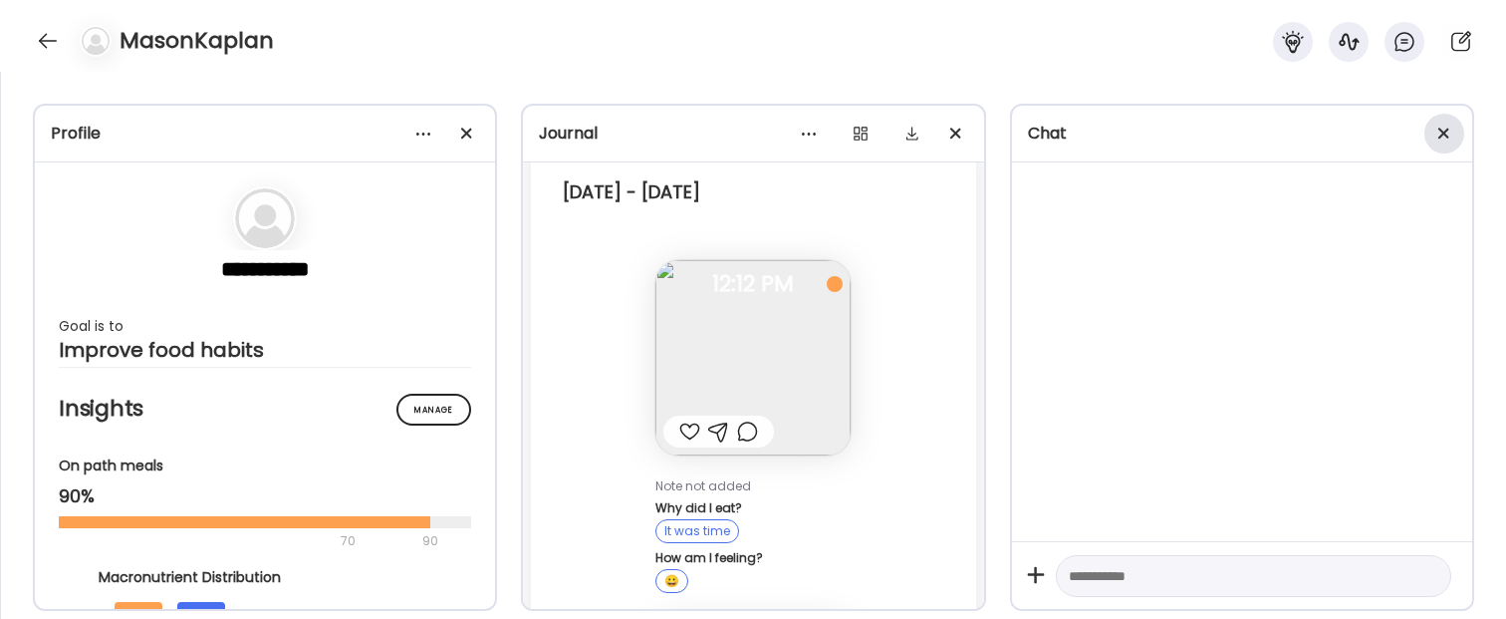
click at [1447, 122] on div at bounding box center [1444, 134] width 40 height 40
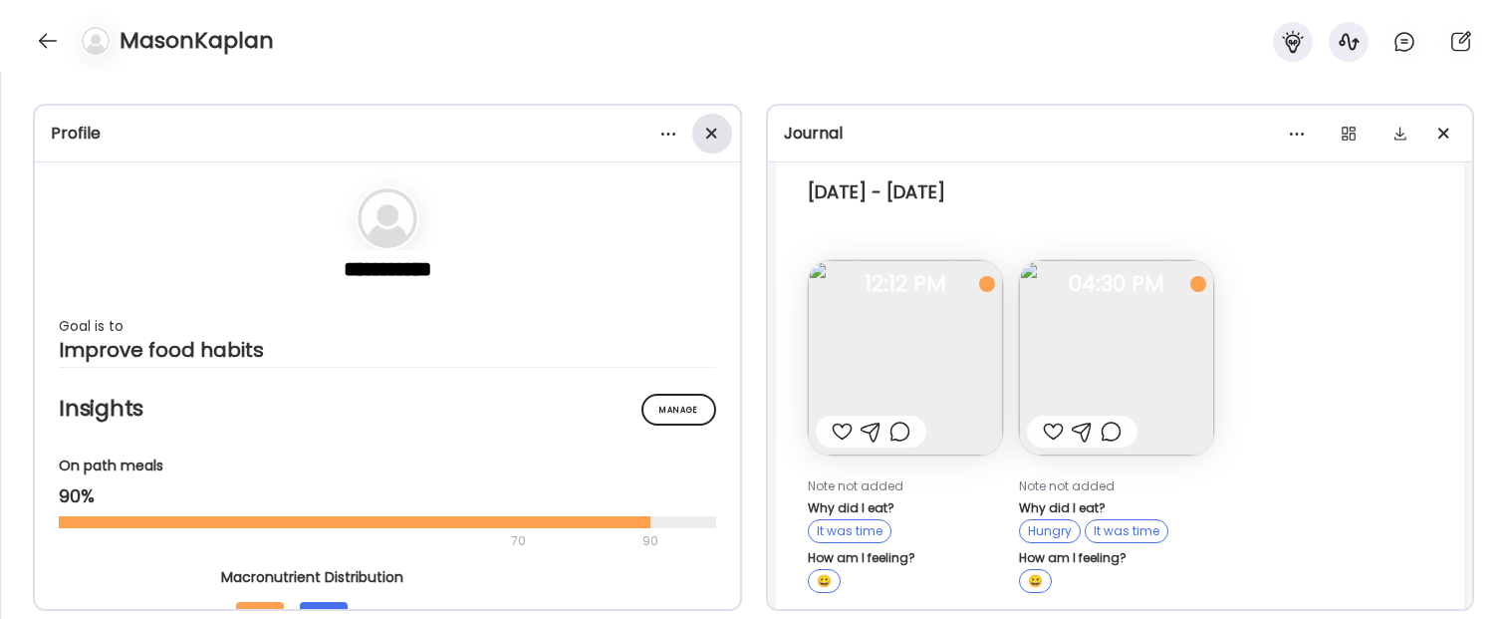
click at [702, 123] on div at bounding box center [712, 134] width 40 height 40
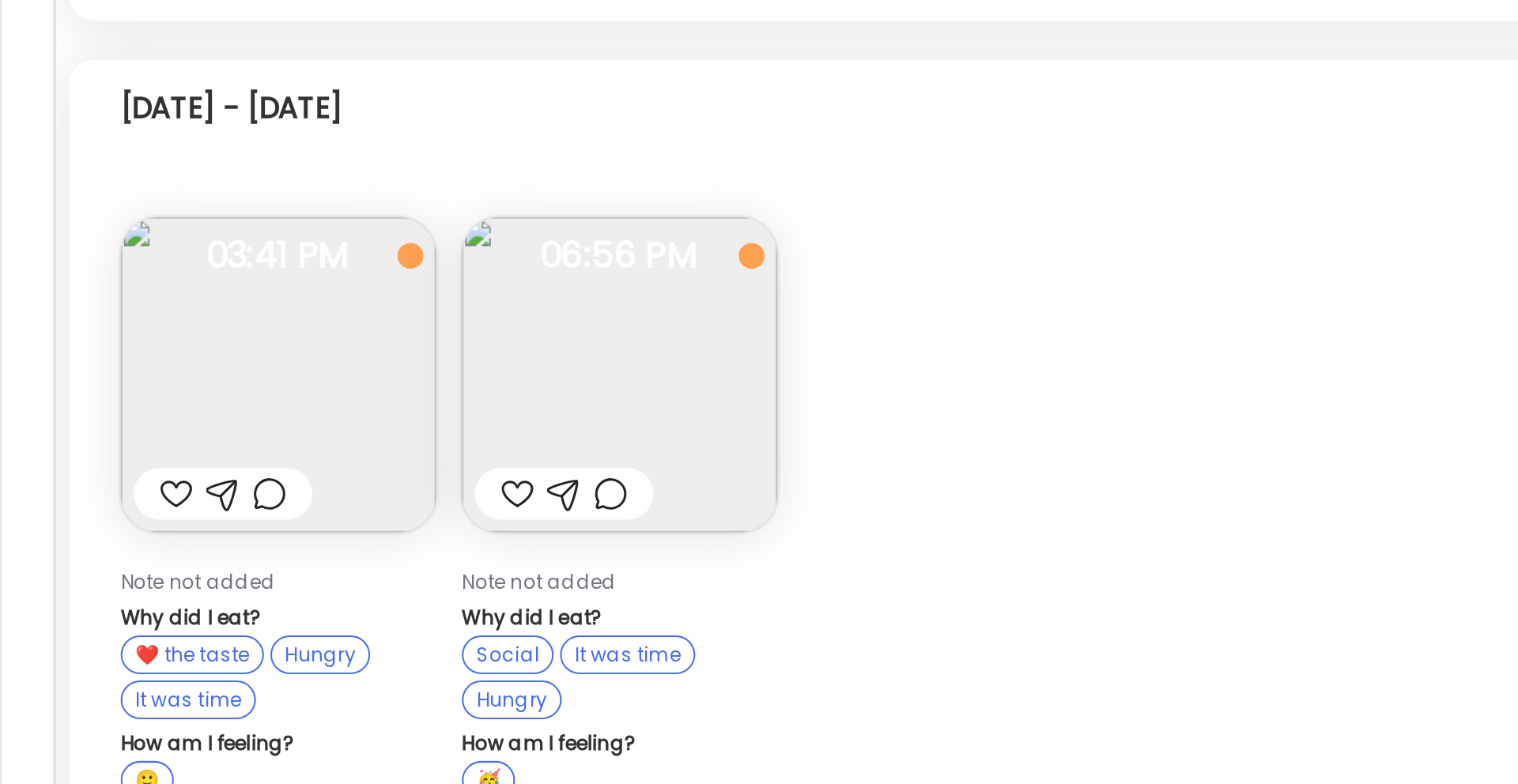
scroll to position [396, 0]
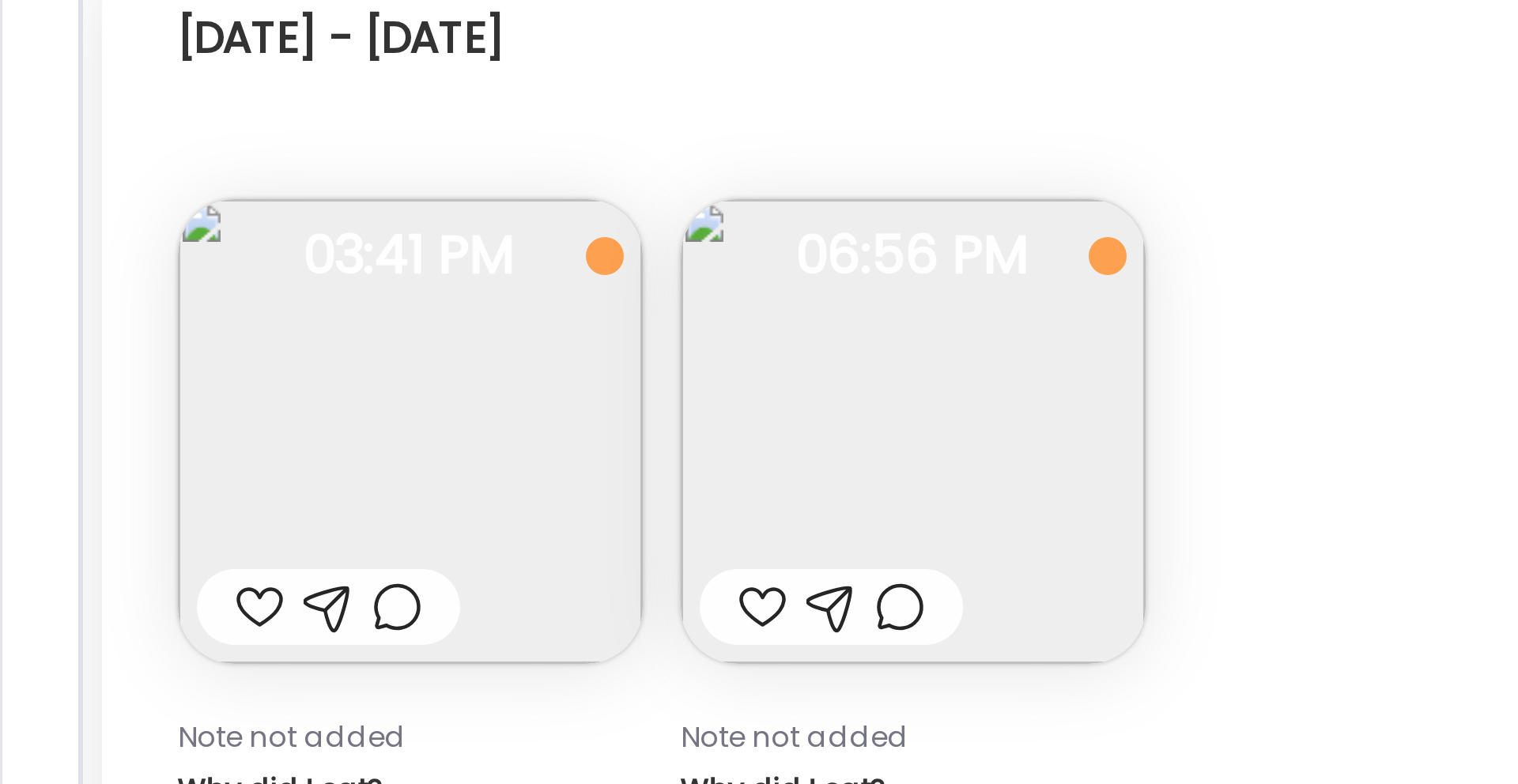
drag, startPoint x: 191, startPoint y: 309, endPoint x: 189, endPoint y: 329, distance: 20.1
click at [189, 329] on div "Note not added Why did I eat? ❤️ the taste Hungry It was time How am I feeling?…" at bounding box center [137, 452] width 155 height 286
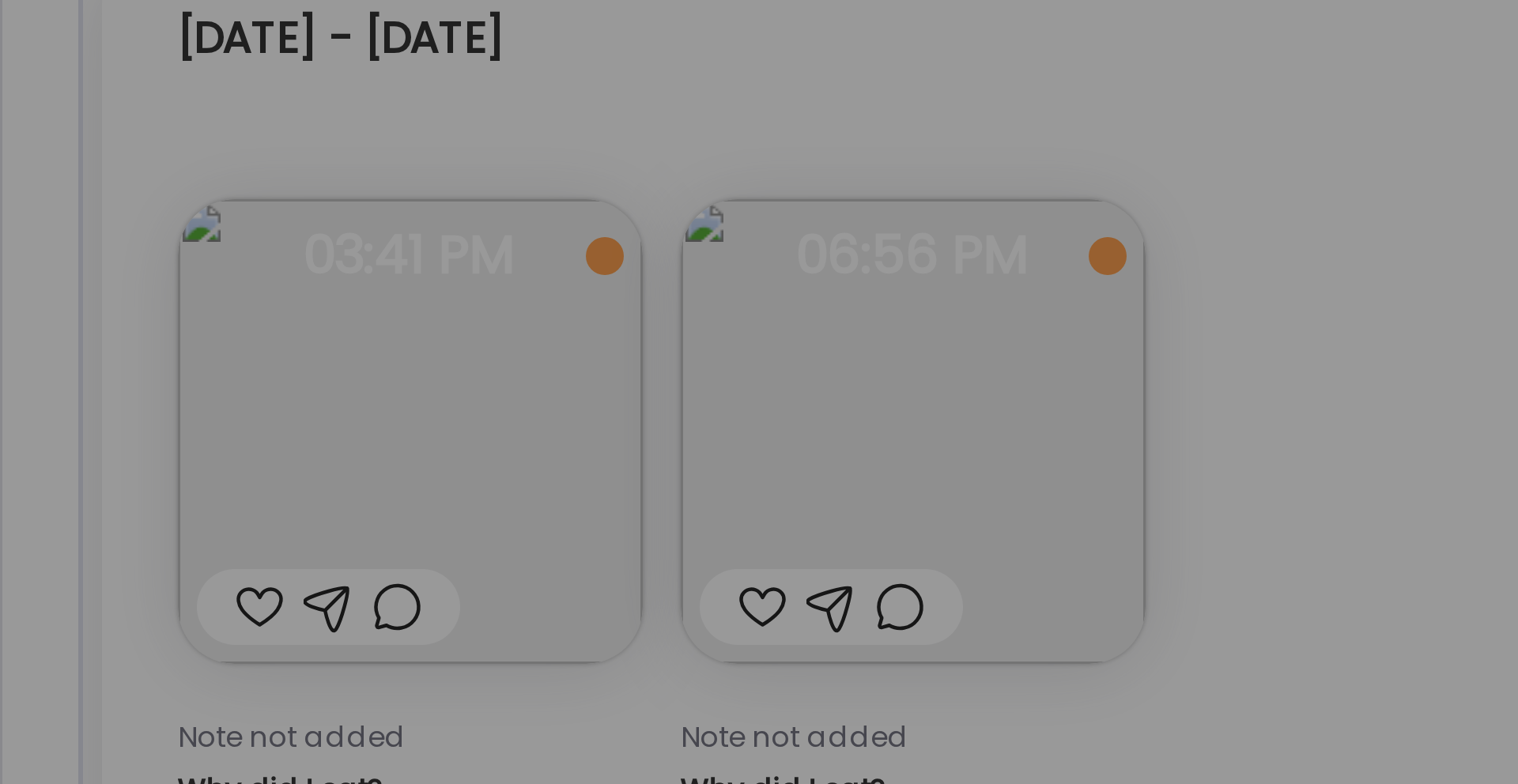
click at [445, 325] on div "Ate Coach Dashboard Wahoo! It’s official Take a moment to set up your Coach Pro…" at bounding box center [759, 392] width 1518 height 784
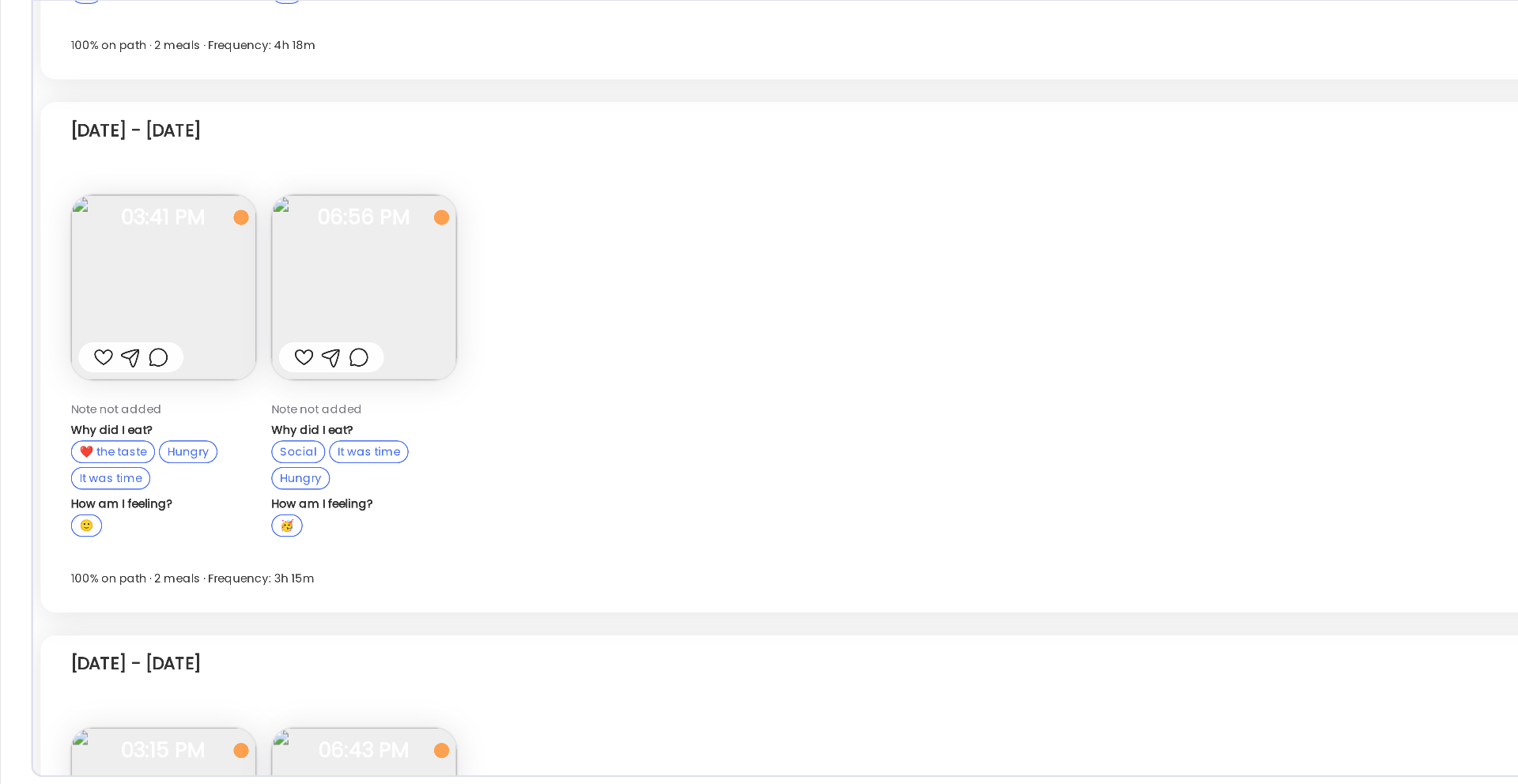
scroll to position [398, 0]
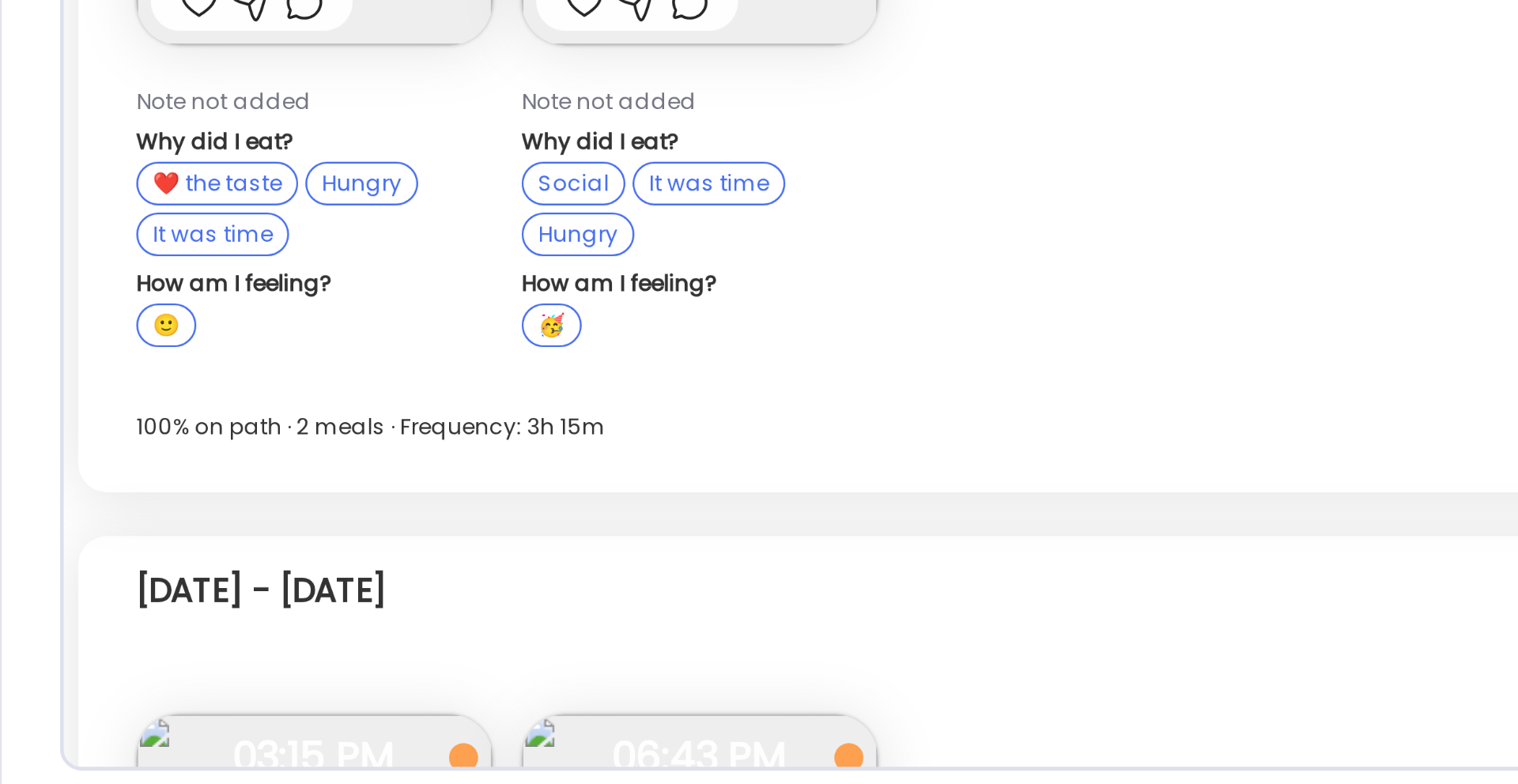
click at [446, 490] on div "Fasting: 23h 10m Tuesday - Sep 16 Note not added Why did I eat? ❤️ the taste Hu…" at bounding box center [760, 444] width 1451 height 427
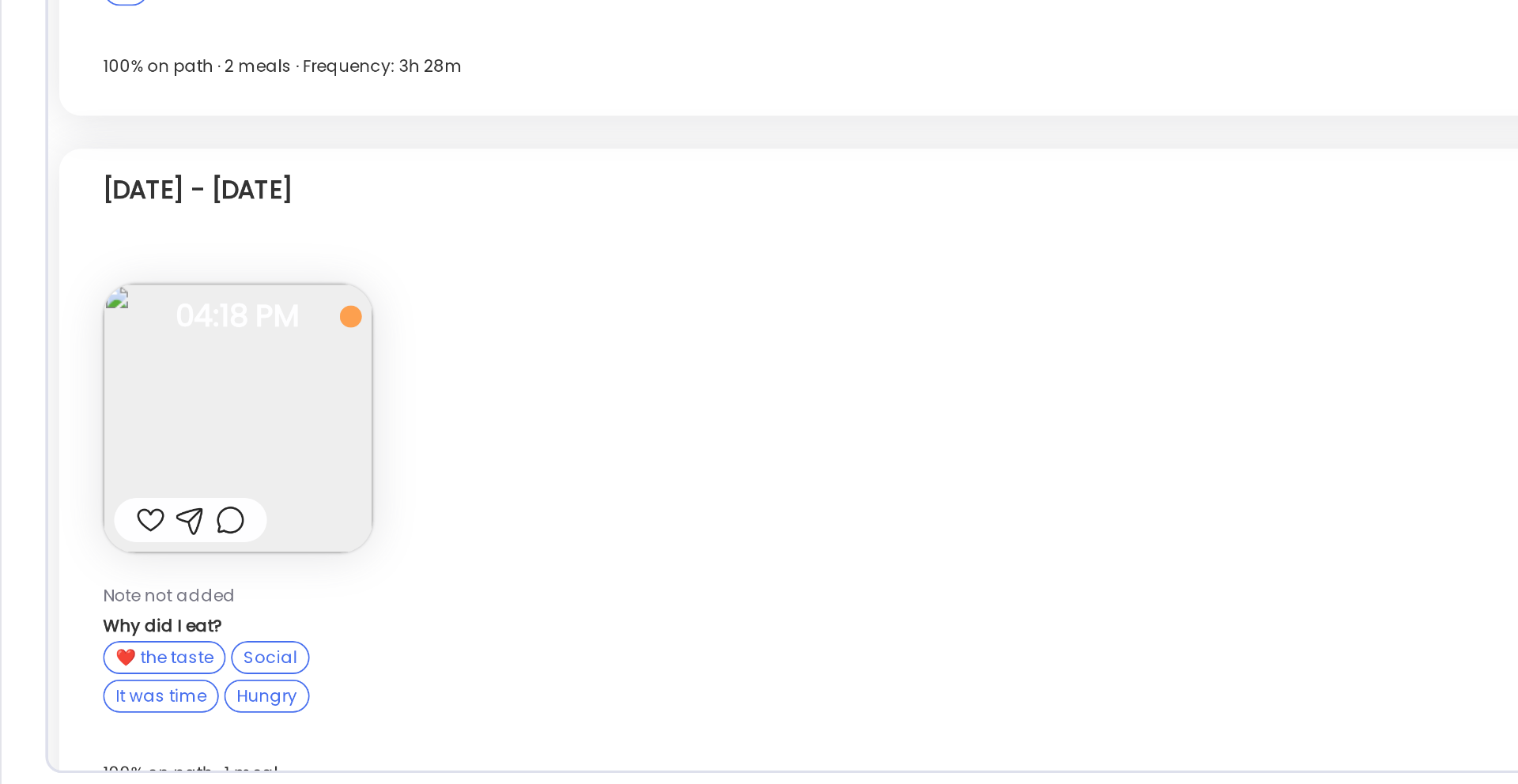
scroll to position [0, 0]
click at [287, 490] on div "Fasting: 21h 35m Thursday - Sep 18 Note not added Why did I eat? ❤️ the taste S…" at bounding box center [760, 613] width 1451 height 387
